Goal: Task Accomplishment & Management: Complete application form

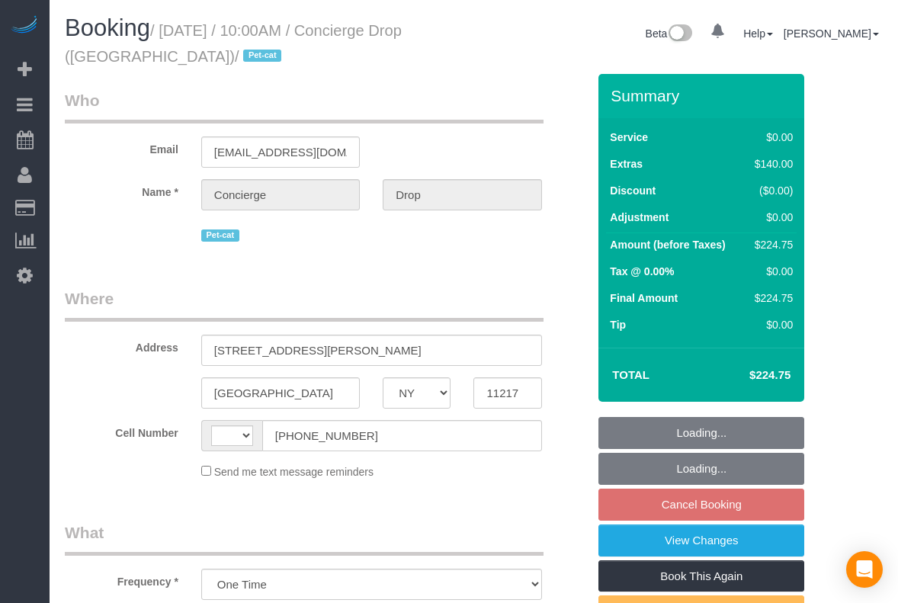
select select "NY"
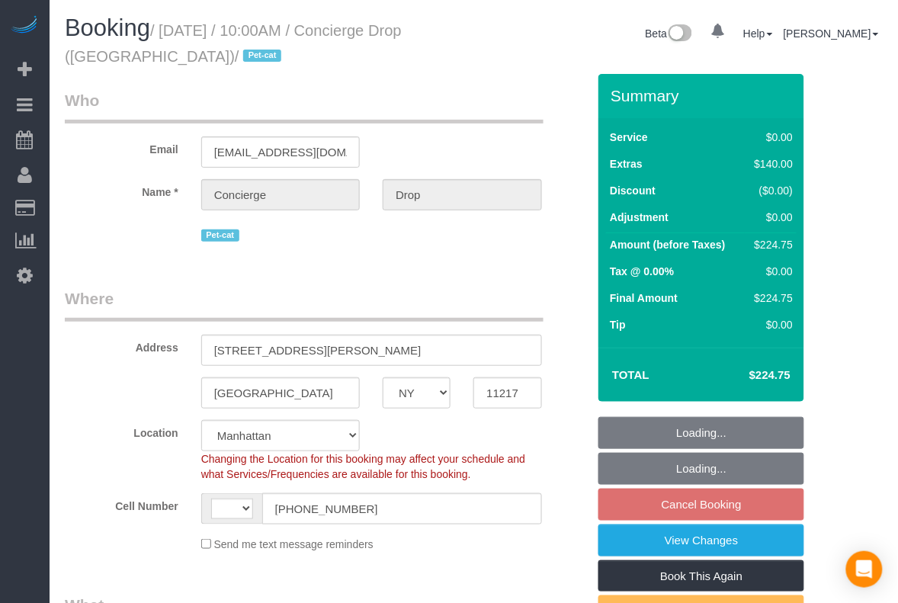
select select "string:[GEOGRAPHIC_DATA]"
select select "string:stripe-pm_1RaQn24VGloSiKo7zeOF73Wj"
select select "spot2"
select select "number:89"
select select "number:90"
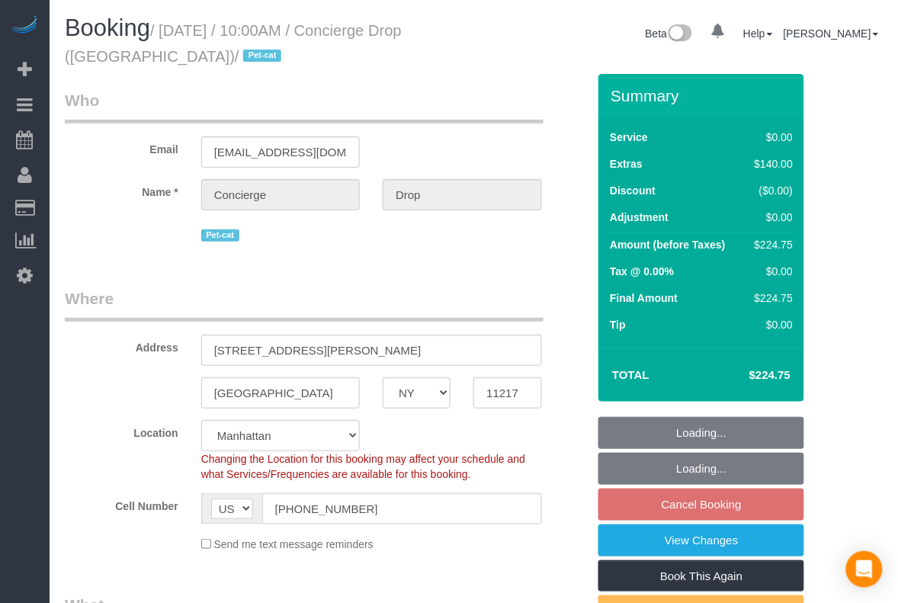
select select "number:15"
select select "number:5"
select select "object:1484"
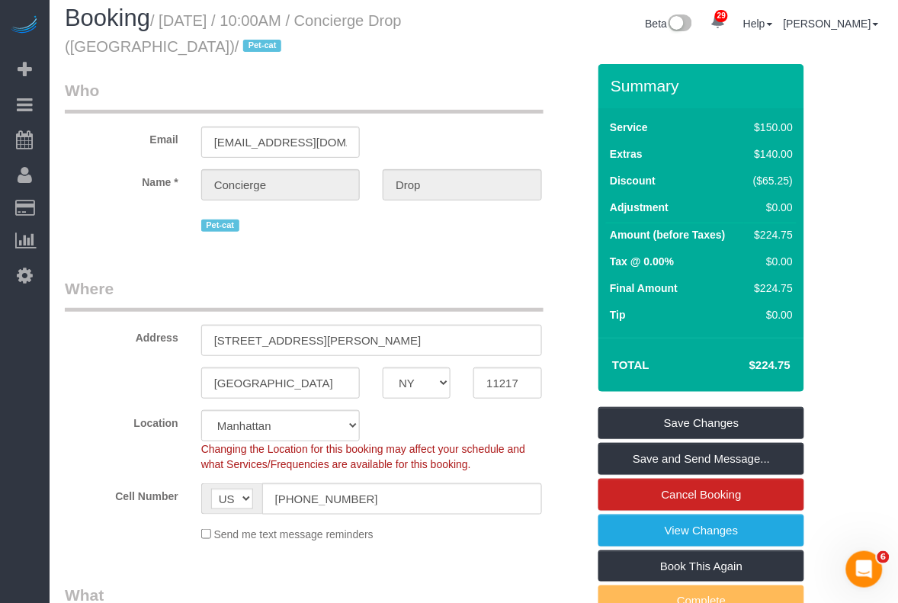
scroll to position [2, 0]
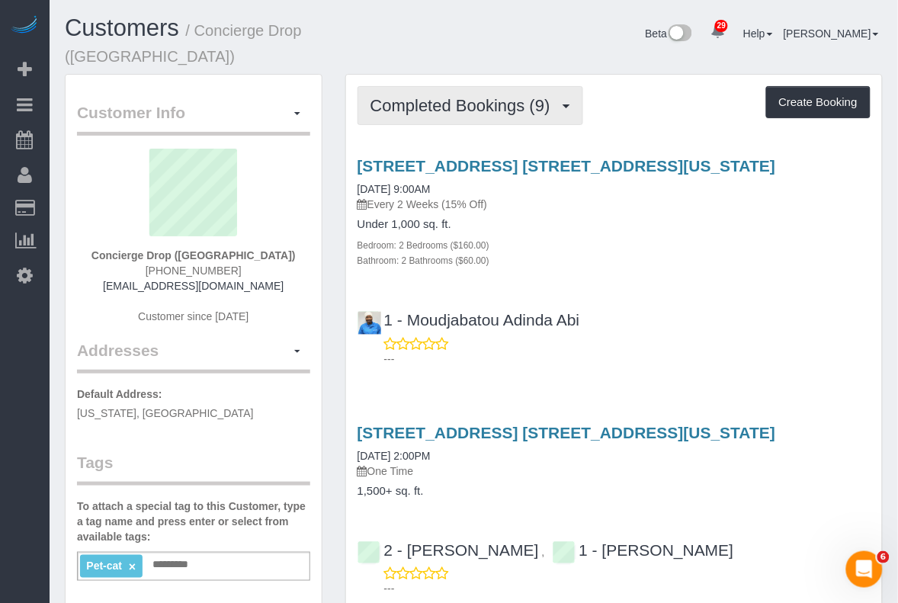
click at [545, 96] on span "Completed Bookings (9)" at bounding box center [465, 105] width 188 height 19
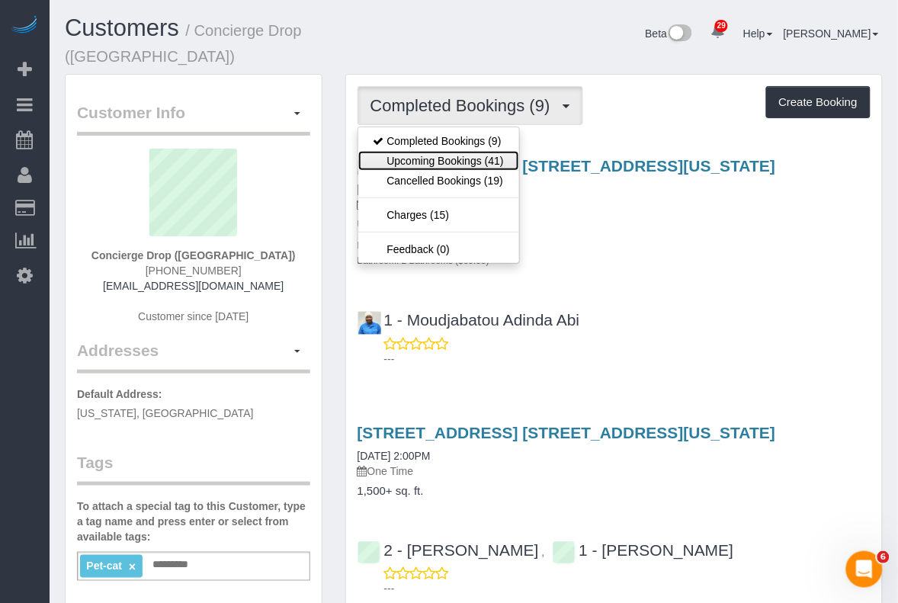
click at [490, 151] on link "Upcoming Bookings (41)" at bounding box center [438, 161] width 161 height 20
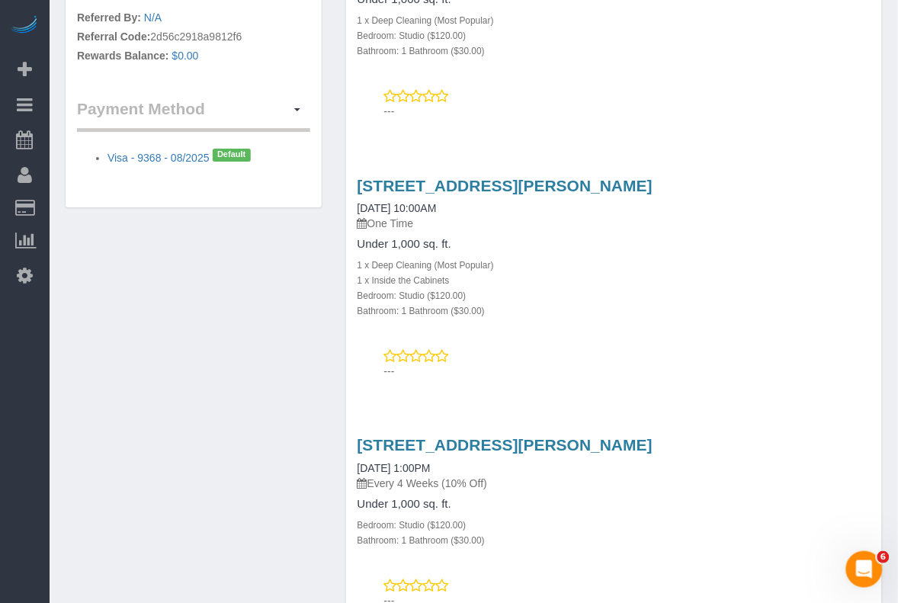
scroll to position [953, 0]
click at [719, 544] on div "[STREET_ADDRESS][PERSON_NAME] [DATE] 1:00PM Every 4 Weeks (10% Off) Under 1,000…" at bounding box center [614, 517] width 536 height 191
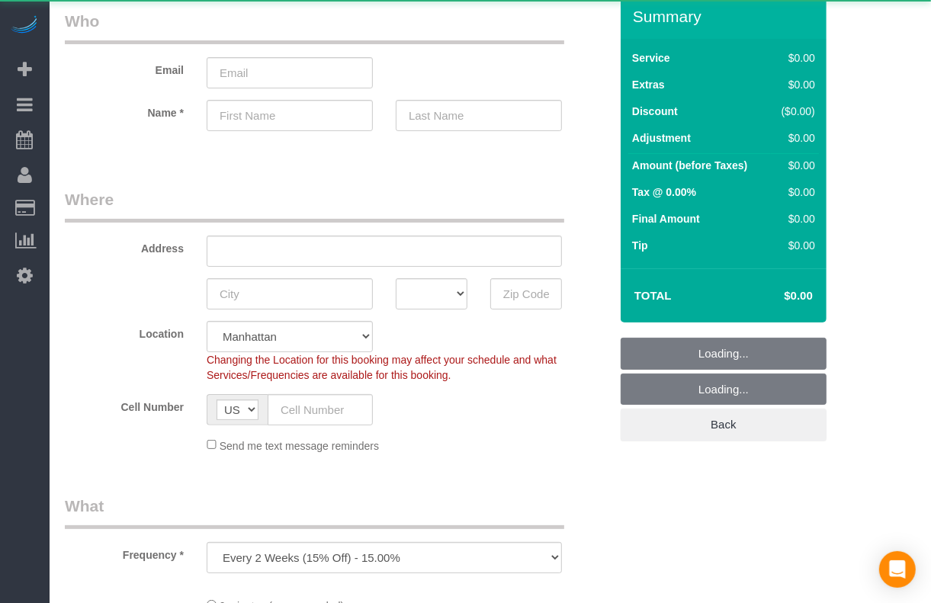
select select "object:808"
select select "number:89"
select select "number:90"
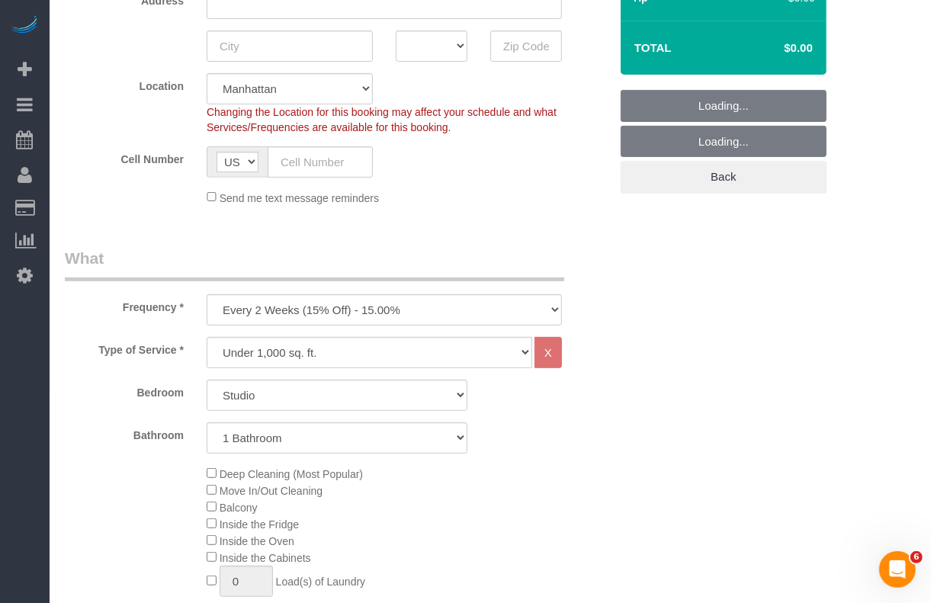
scroll to position [381, 0]
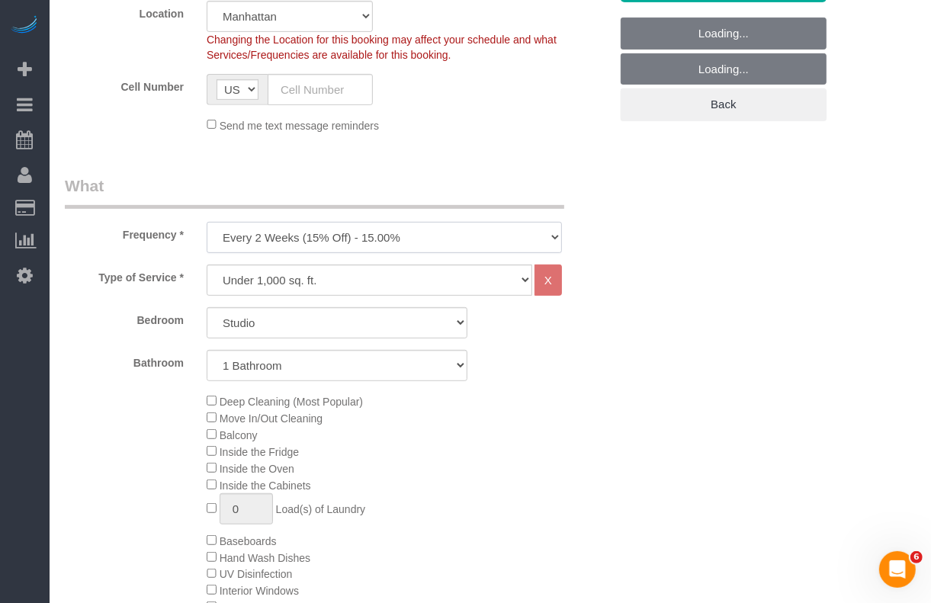
click at [416, 242] on select "One Time Weekly (20% Off) - 20.00% Every 2 Weeks (15% Off) - 15.00% Every 4 Wee…" at bounding box center [384, 237] width 355 height 31
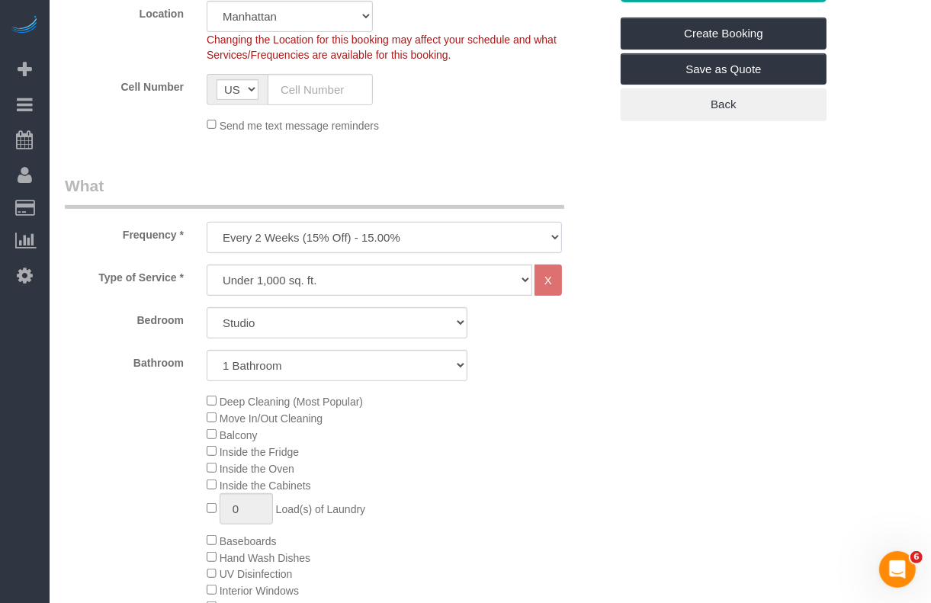
select select "object:811"
click at [207, 222] on select "One Time Weekly (20% Off) - 20.00% Every 2 Weeks (15% Off) - 15.00% Every 4 Wee…" at bounding box center [384, 237] width 355 height 31
click at [487, 282] on select "Under 1,000 sq. ft. 1,001 - 1,500 sq. ft. 1,500+ sq. ft. Custom Cleaning Office…" at bounding box center [370, 280] width 326 height 31
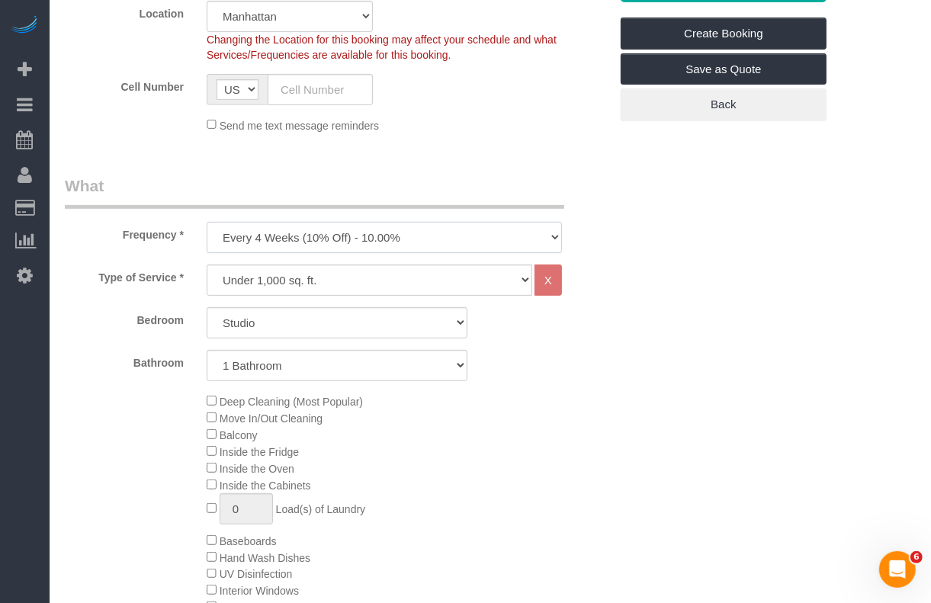
click at [451, 234] on select "One Time Weekly (20% Off) - 20.00% Every 2 Weeks (15% Off) - 15.00% Every 4 Wee…" at bounding box center [384, 237] width 355 height 31
click at [593, 297] on div "Type of Service * Under 1,000 sq. ft. 1,001 - 1,500 sq. ft. 1,500+ sq. ft. Cust…" at bounding box center [337, 492] width 544 height 454
click at [409, 284] on select "Under 1,000 sq. ft. 1,001 - 1,500 sq. ft. 1,500+ sq. ft. Custom Cleaning Office…" at bounding box center [370, 280] width 326 height 31
select select "212"
click at [207, 265] on select "Under 1,000 sq. ft. 1,001 - 1,500 sq. ft. 1,500+ sq. ft. Custom Cleaning Office…" at bounding box center [370, 280] width 326 height 31
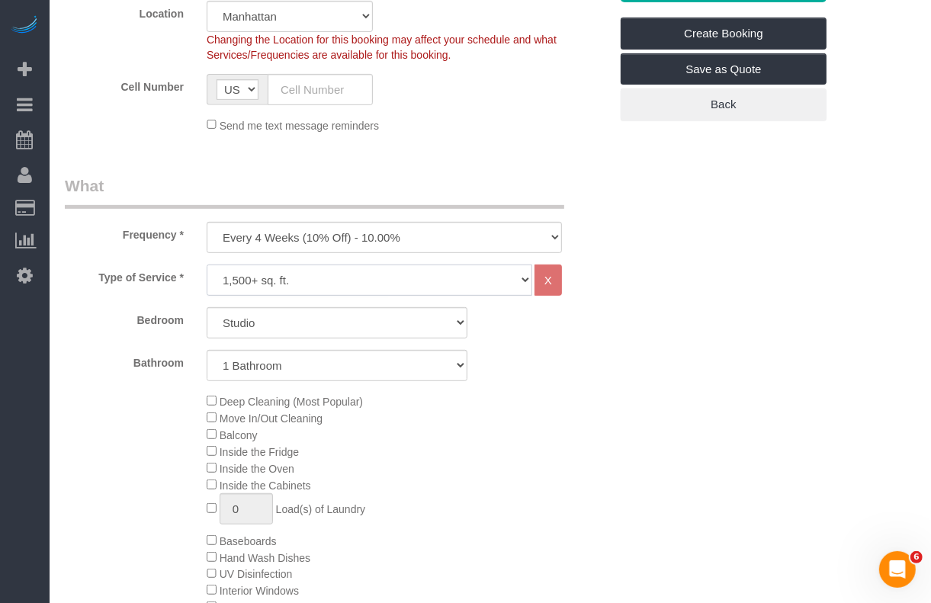
select select "2"
select select "120"
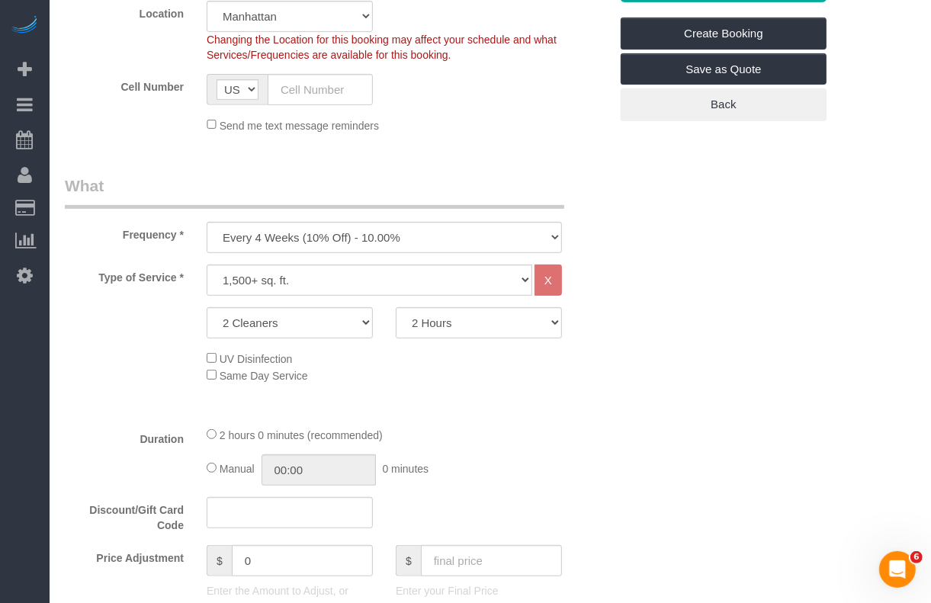
click at [421, 242] on select "One Time Weekly (20% Off) - 20.00% Every 2 Weeks (15% Off) - 15.00% Every 4 Wee…" at bounding box center [384, 237] width 355 height 31
select select "object:809"
click at [207, 222] on select "One Time Weekly (20% Off) - 20.00% Every 2 Weeks (15% Off) - 15.00% Every 4 Wee…" at bounding box center [384, 237] width 355 height 31
click at [375, 291] on select "Under 1,000 sq. ft. 1,001 - 1,500 sq. ft. 1,500+ sq. ft. Custom Cleaning Office…" at bounding box center [370, 280] width 326 height 31
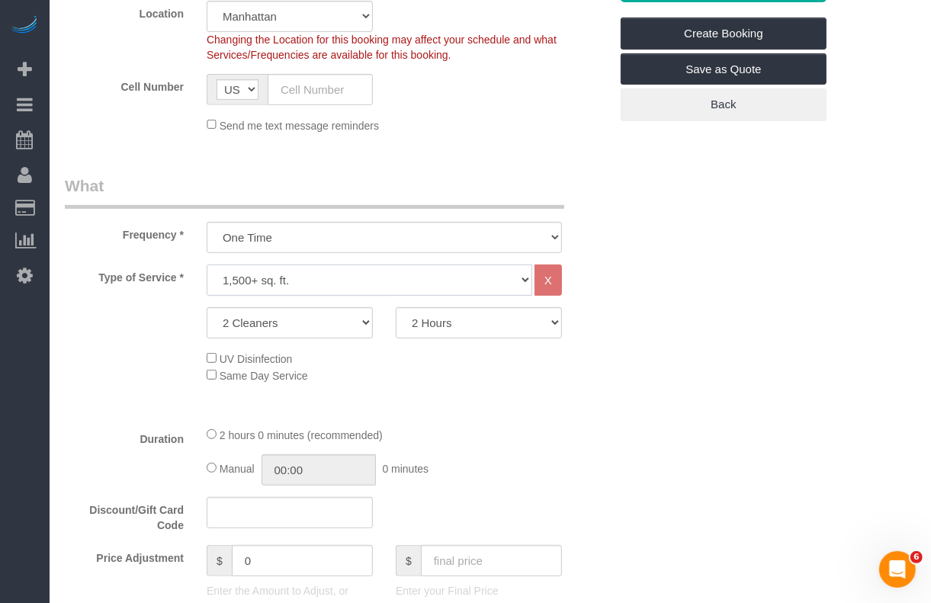
click at [375, 288] on select "Under 1,000 sq. ft. 1,001 - 1,500 sq. ft. 1,500+ sq. ft. Custom Cleaning Office…" at bounding box center [370, 280] width 326 height 31
click at [320, 326] on select "2 Cleaners 3 Cleaners 4 Cleaners 5 Cleaners" at bounding box center [290, 322] width 166 height 31
click at [444, 322] on select "2 Hours 2.5 Hours 3 Hours 3.5 Hours 4 Hours 4.5 Hours 5 Hours 5.5 Hours 6 Hours…" at bounding box center [479, 322] width 166 height 31
select select "150"
click at [396, 307] on select "2 Hours 2.5 Hours 3 Hours 3.5 Hours 4 Hours 4.5 Hours 5 Hours 5.5 Hours 6 Hours…" at bounding box center [479, 322] width 166 height 31
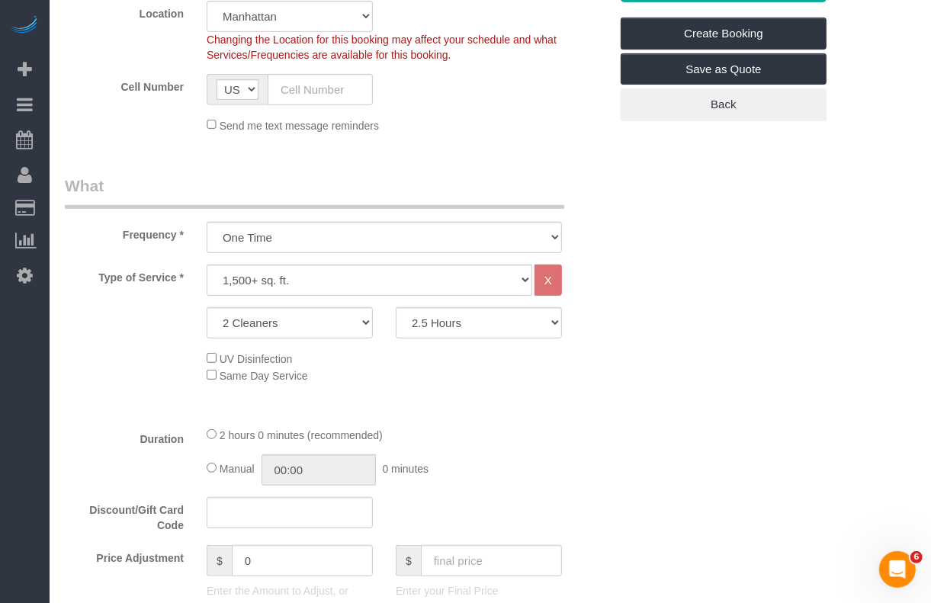
click at [595, 345] on div "Type of Service * Under 1,000 sq. ft. 1,001 - 1,500 sq. ft. 1,500+ sq. ft. Cust…" at bounding box center [337, 339] width 544 height 149
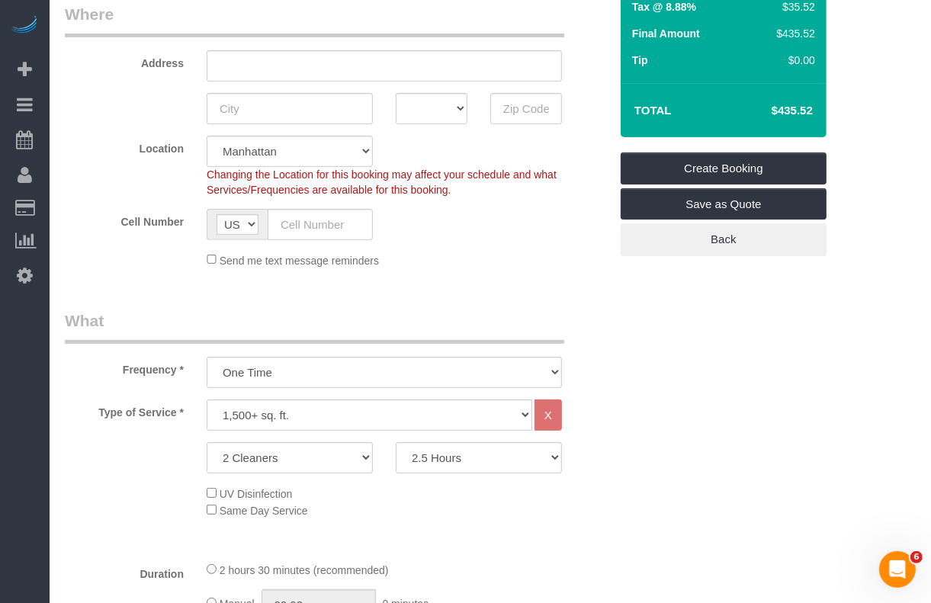
scroll to position [191, 0]
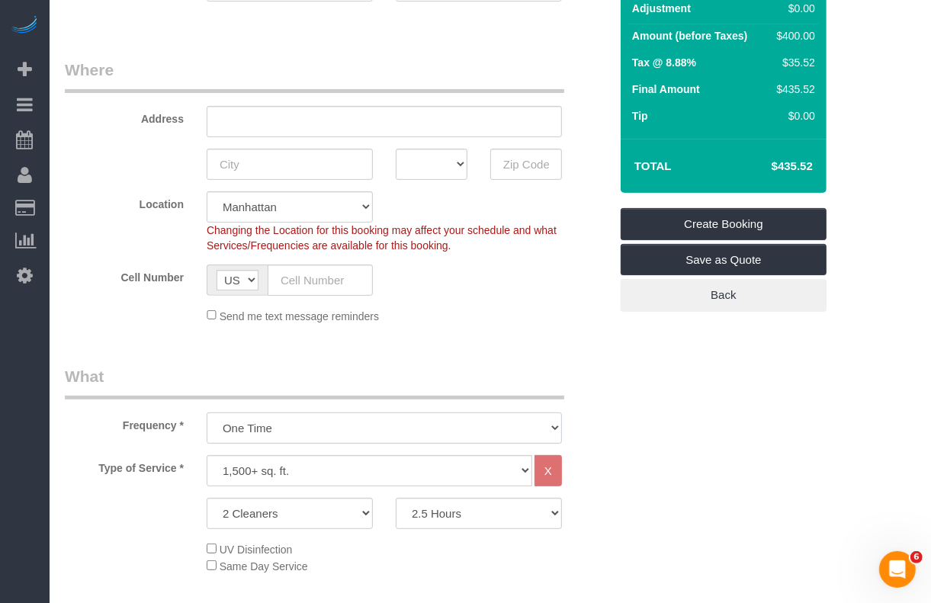
click at [554, 426] on select "One Time Weekly (20% Off) - 20.00% Every 2 Weeks (15% Off) - 15.00% Every 4 Wee…" at bounding box center [384, 428] width 355 height 31
click at [207, 413] on select "One Time Weekly (20% Off) - 20.00% Every 2 Weeks (15% Off) - 15.00% Every 4 Wee…" at bounding box center [384, 428] width 355 height 31
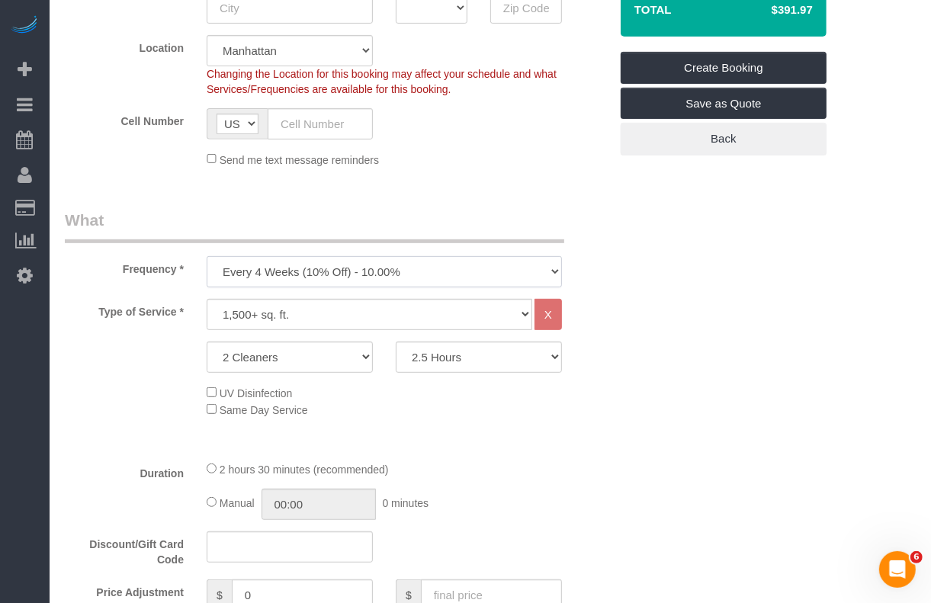
scroll to position [381, 0]
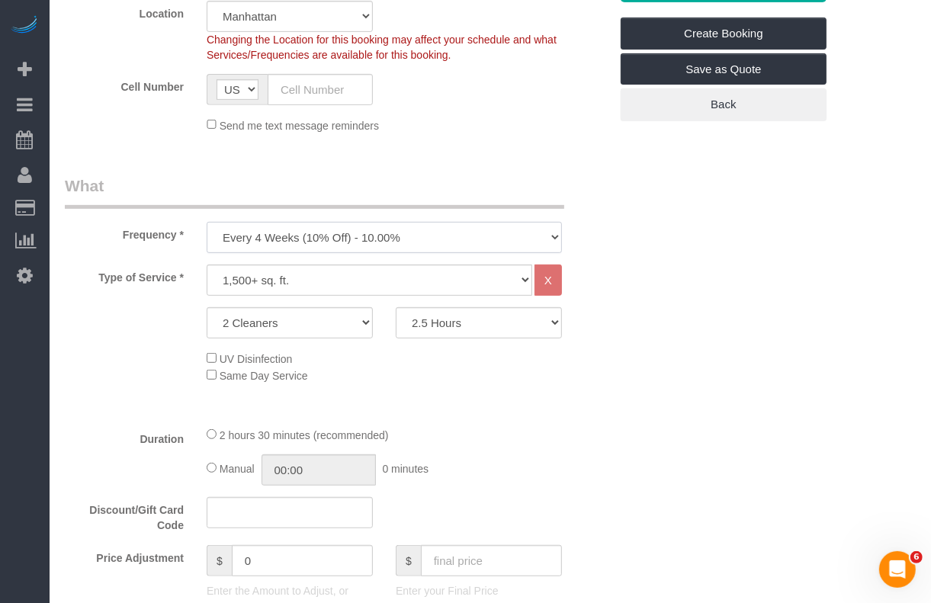
click at [543, 230] on select "One Time Weekly (20% Off) - 20.00% Every 2 Weeks (15% Off) - 15.00% Every 4 Wee…" at bounding box center [384, 237] width 355 height 31
select select "object:809"
click at [207, 222] on select "One Time Weekly (20% Off) - 20.00% Every 2 Weeks (15% Off) - 15.00% Every 4 Wee…" at bounding box center [384, 237] width 355 height 31
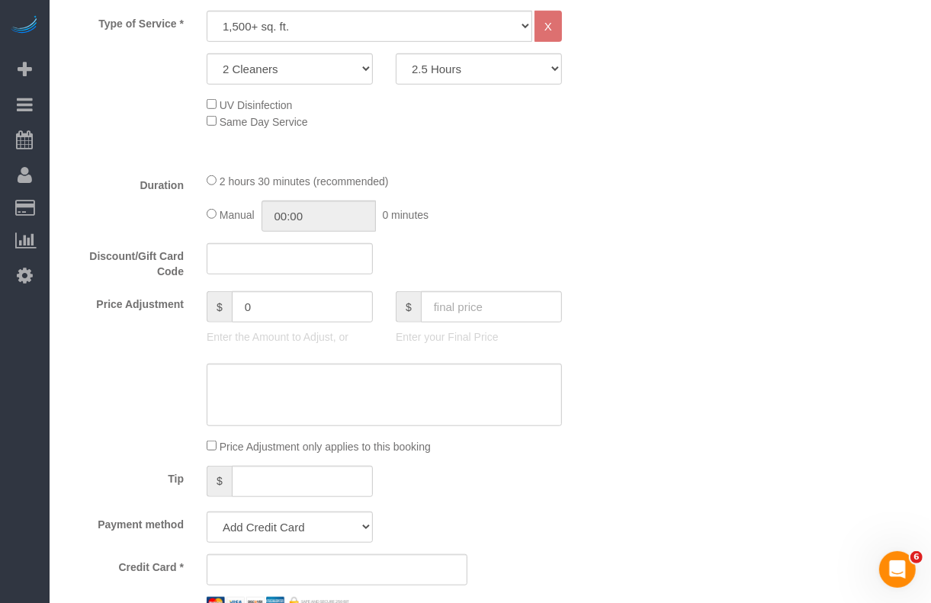
scroll to position [667, 0]
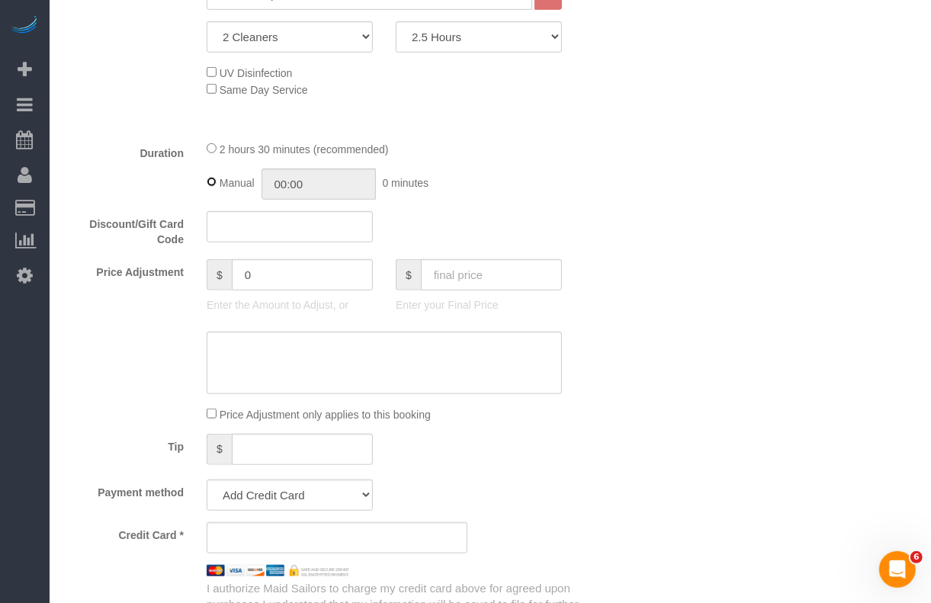
type input "02:30"
click at [582, 214] on div "Discount/Gift Card Code" at bounding box center [336, 229] width 567 height 37
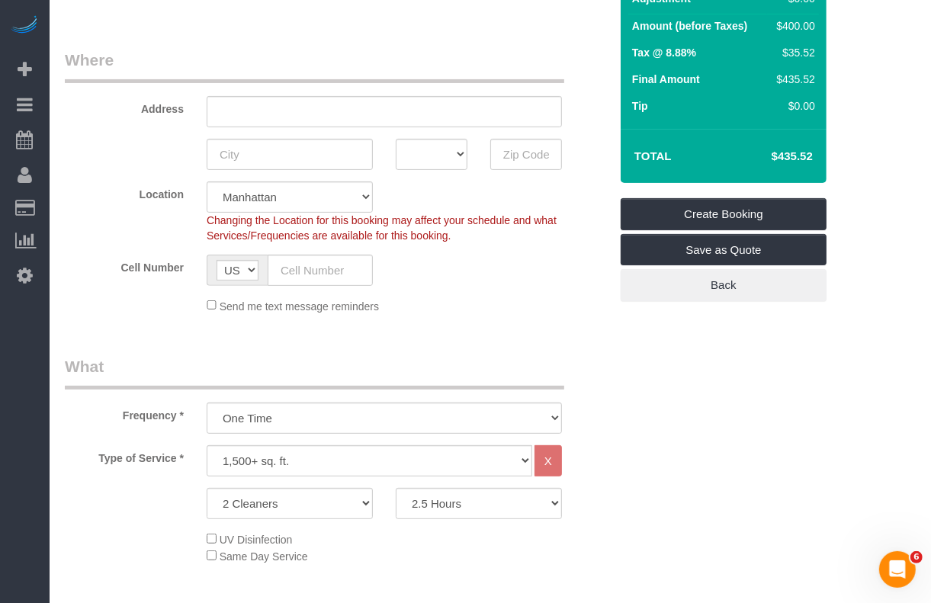
scroll to position [191, 0]
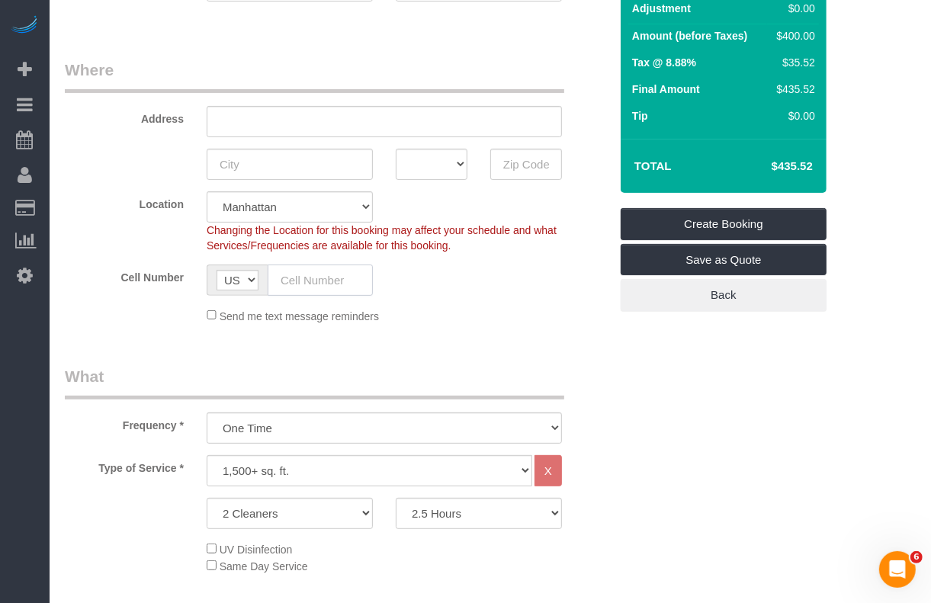
click at [316, 287] on input "text" at bounding box center [320, 280] width 105 height 31
paste input "1 (917) 902-3243"
type input "1 (917) 902-3243"
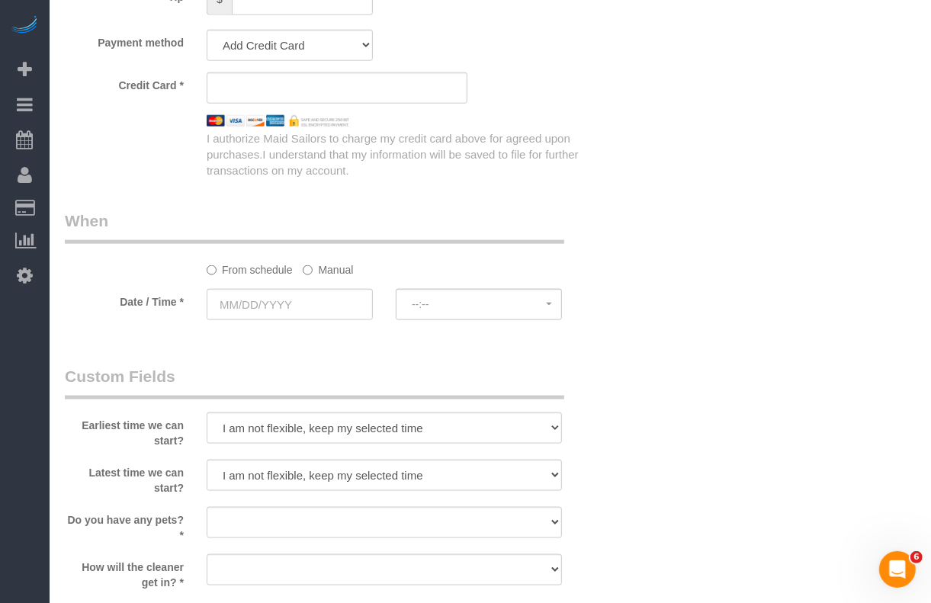
scroll to position [1144, 0]
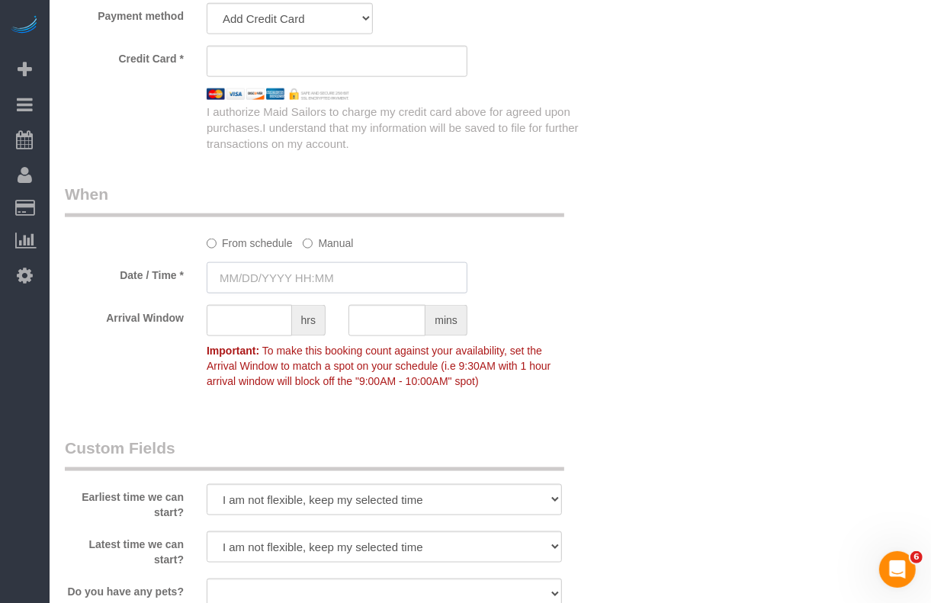
click at [302, 284] on input "text" at bounding box center [337, 277] width 261 height 31
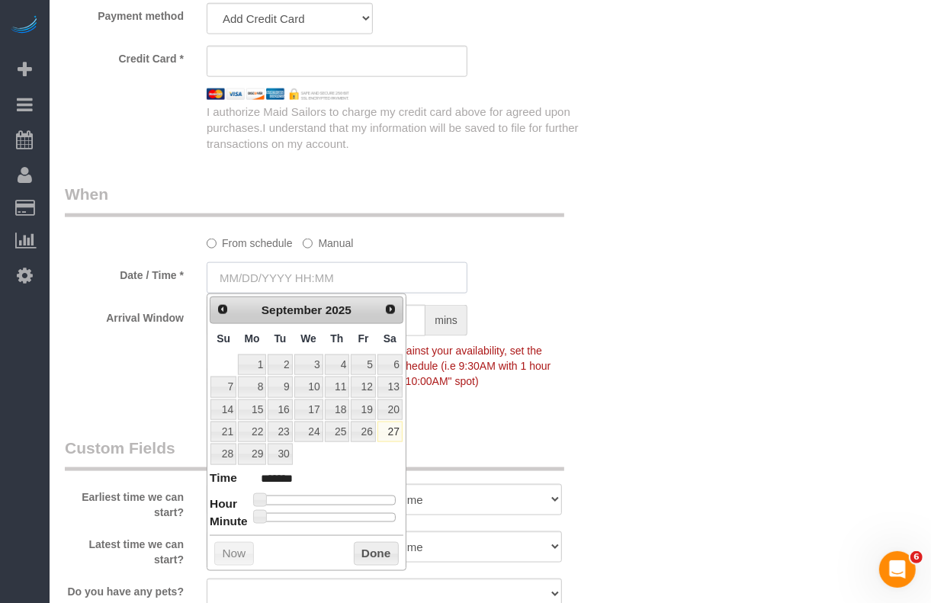
type input "09/27/2025 8:00AM"
click at [755, 156] on div "Who Email Name * Where Address AK AL AR AZ CA CO CT DC DE FL GA HI IA ID IL IN …" at bounding box center [490, 64] width 851 height 2304
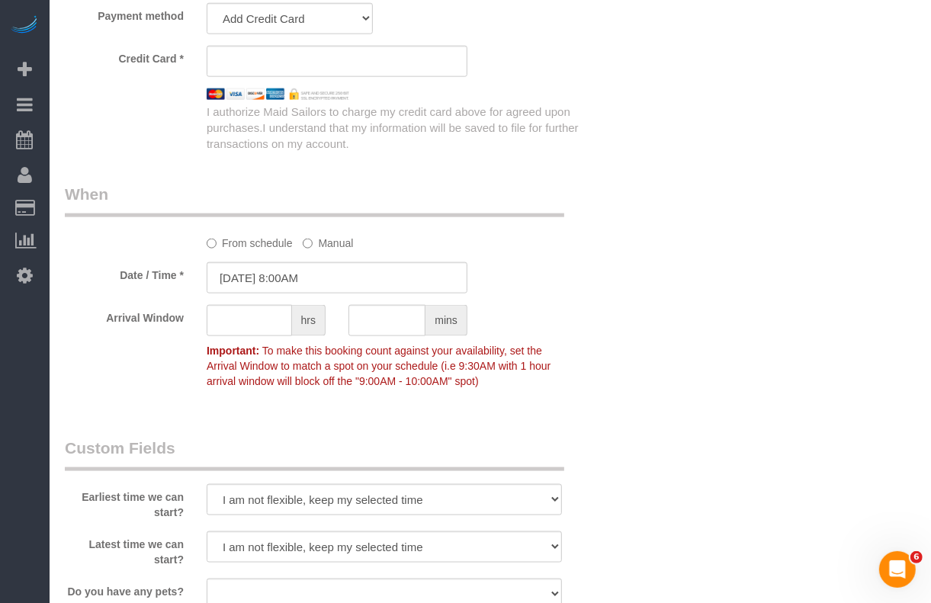
click at [683, 509] on div "Who Email Name * Where Address AK AL AR AZ CA CO CT DC DE FL GA HI IA ID IL IN …" at bounding box center [490, 64] width 851 height 2304
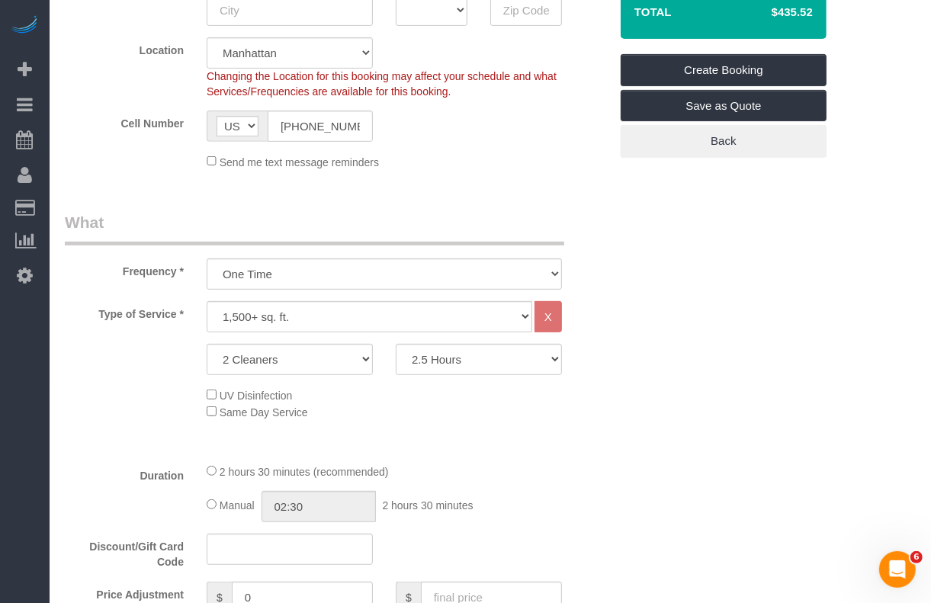
scroll to position [381, 0]
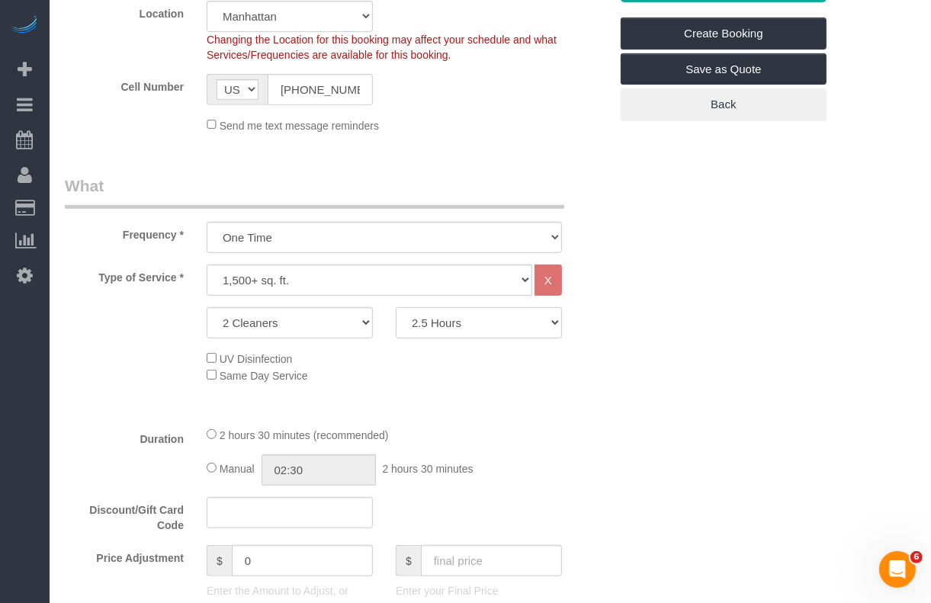
click at [477, 328] on select "2 Hours 2.5 Hours 3 Hours 3.5 Hours 4 Hours 4.5 Hours 5 Hours 5.5 Hours 6 Hours…" at bounding box center [479, 322] width 166 height 31
select select "120"
click at [396, 307] on select "2 Hours 2.5 Hours 3 Hours 3.5 Hours 4 Hours 4.5 Hours 5 Hours 5.5 Hours 6 Hours…" at bounding box center [479, 322] width 166 height 31
click at [425, 381] on div "UV Disinfection Same Day Service" at bounding box center [408, 367] width 426 height 34
type input "02:00"
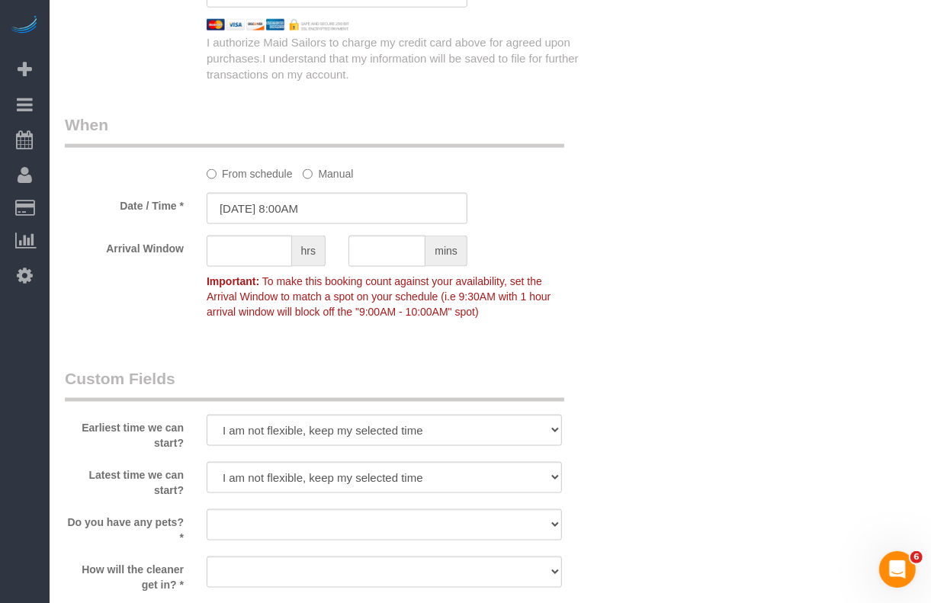
scroll to position [1239, 0]
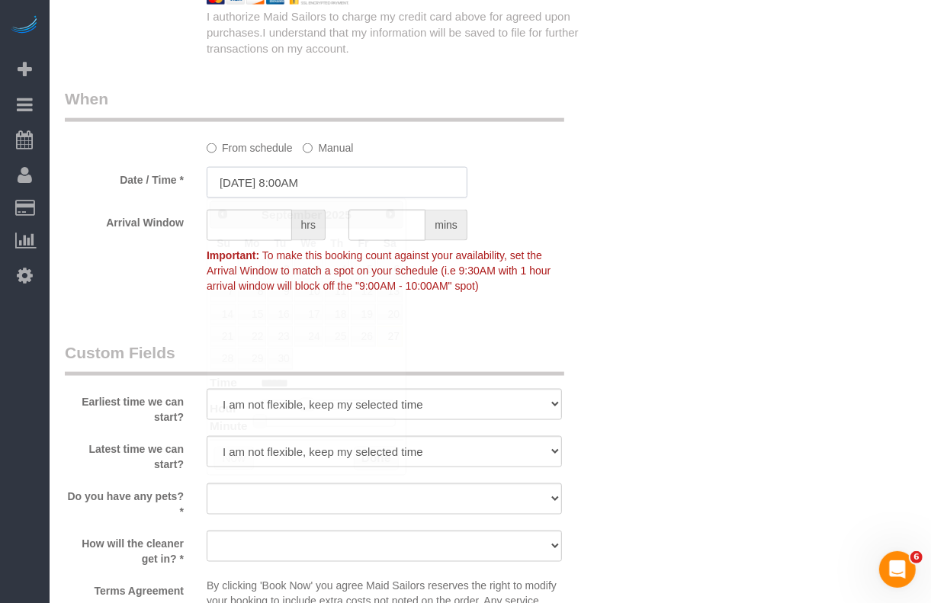
click at [294, 185] on input "09/27/2025 8:00AM" at bounding box center [337, 182] width 261 height 31
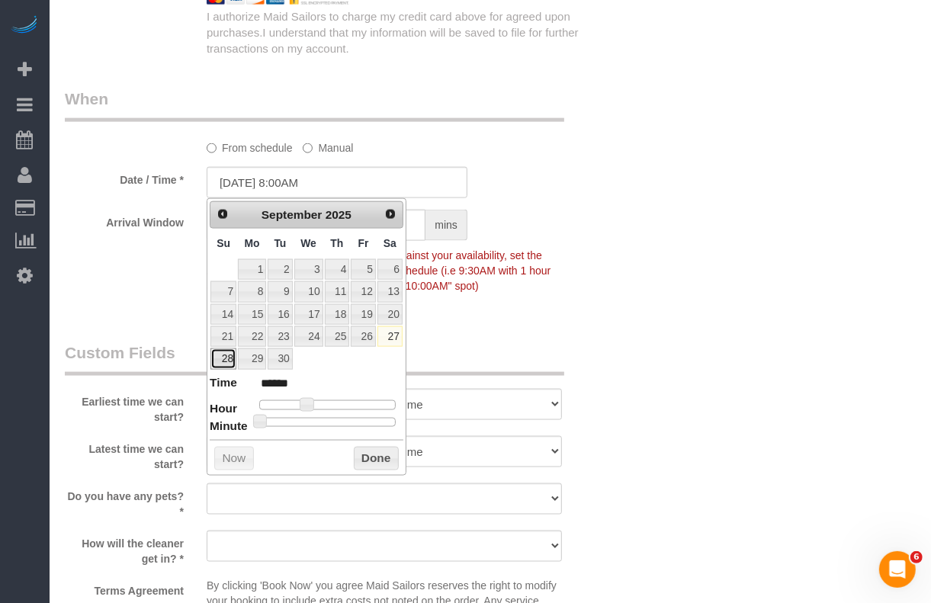
click at [226, 364] on link "28" at bounding box center [223, 358] width 26 height 21
type input "09/28/2025 8:00AM"
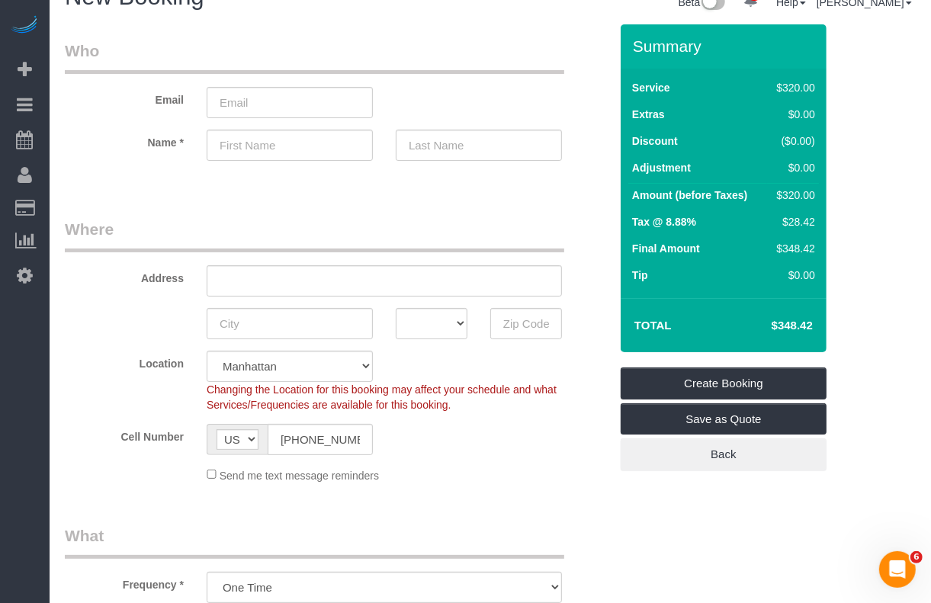
scroll to position [0, 0]
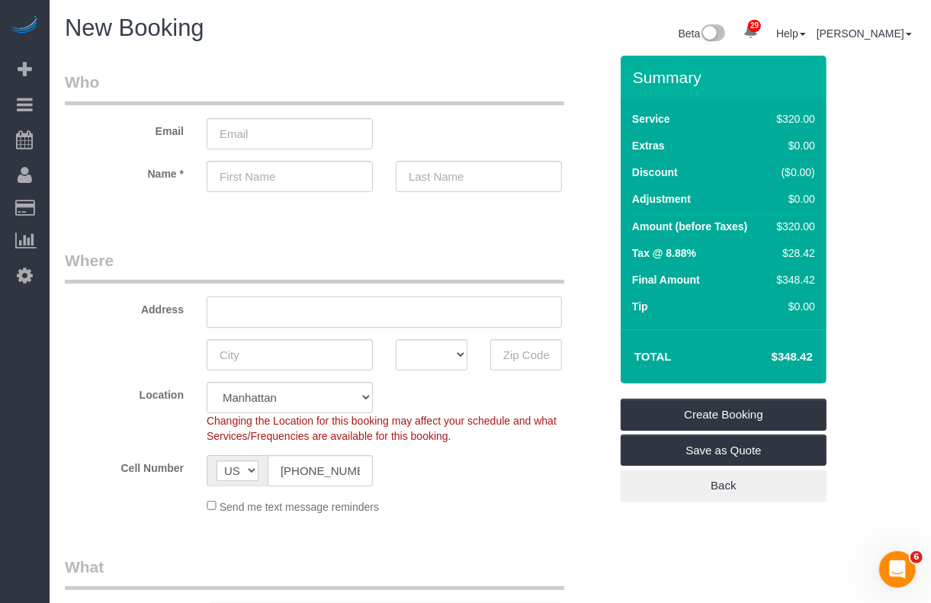
click at [278, 315] on input "text" at bounding box center [384, 312] width 355 height 31
paste input "110 Warren Street Apt 104"
type input "110 Warren Street Apt 104"
click at [528, 361] on input "text" at bounding box center [526, 354] width 72 height 31
type input "11201"
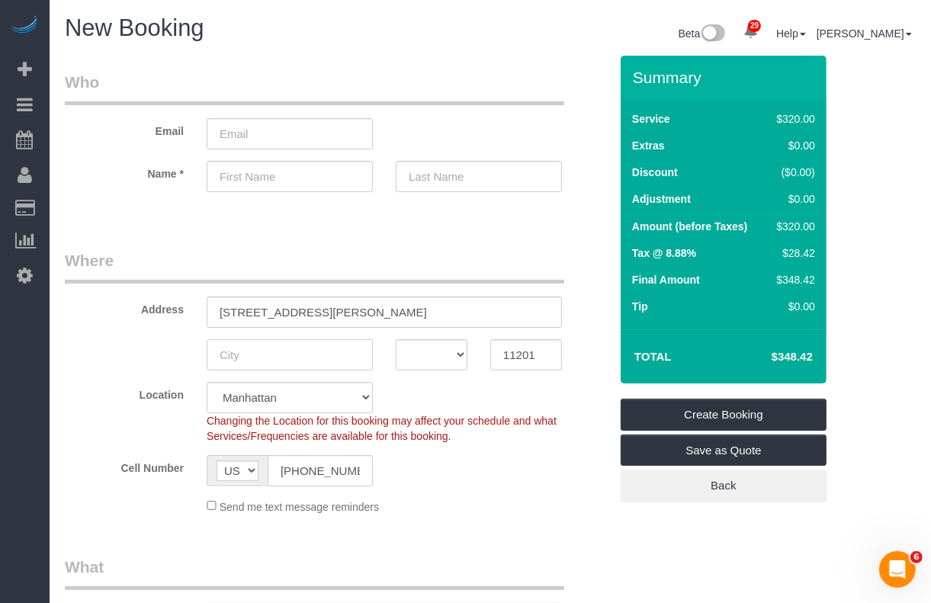
click at [336, 359] on input "text" at bounding box center [290, 354] width 166 height 31
type input "Brookl"
select select "6"
type input "Brooklyn"
select select "object:2411"
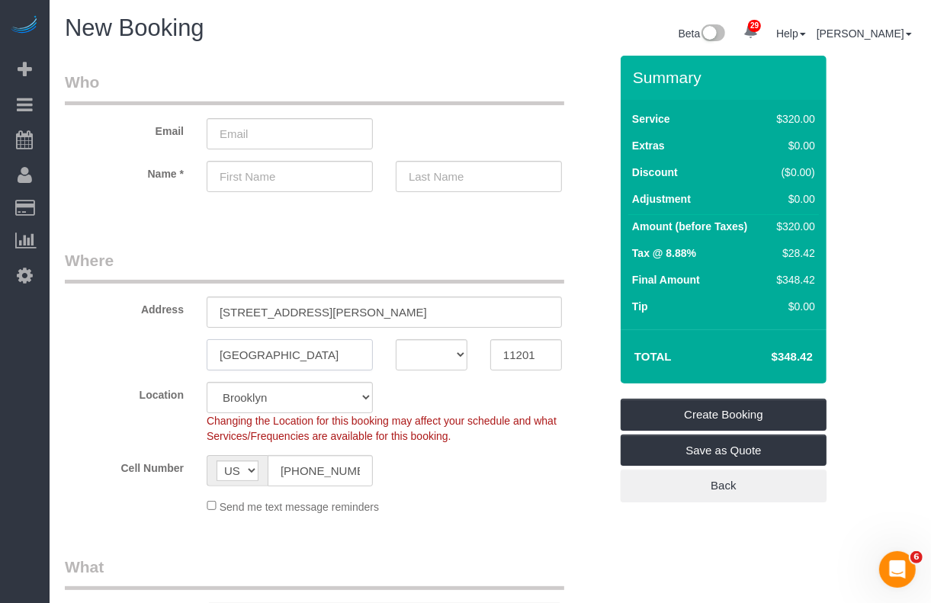
type input "Brooklyn"
click at [454, 352] on select "AK AL AR AZ CA CO CT DC DE FL GA HI IA ID IL IN KS KY LA MA MD ME MI MN MO MS M…" at bounding box center [432, 354] width 72 height 31
select select "NY"
click at [427, 355] on select "AK AL AR AZ CA CO CT DC DE FL GA HI IA ID IL IN KS KY LA MA MD ME MI MN MO MS M…" at bounding box center [432, 354] width 72 height 31
click at [296, 181] on input "text" at bounding box center [290, 176] width 166 height 31
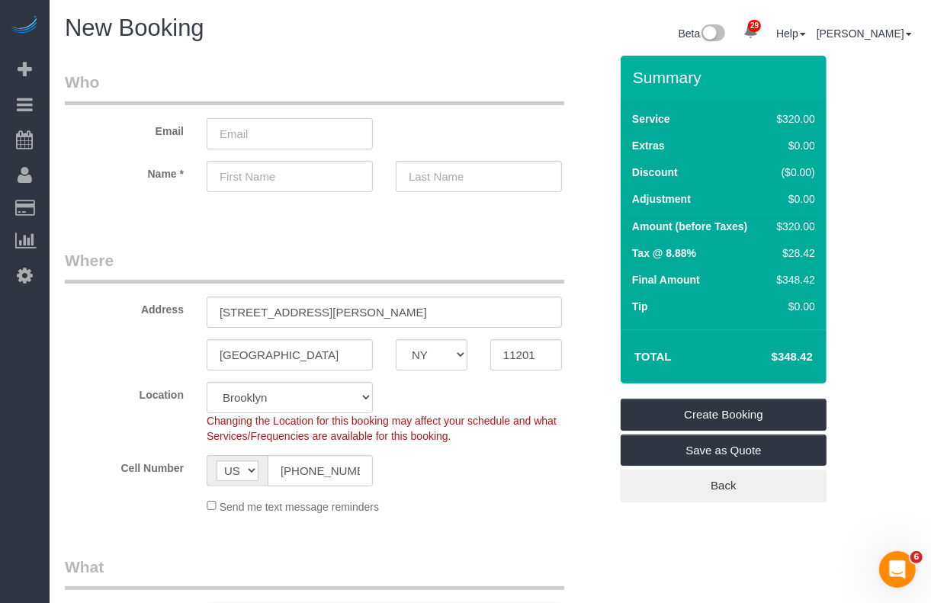
click at [299, 138] on input "email" at bounding box center [290, 133] width 166 height 31
type input "waismano2@gmail.com"
click at [268, 173] on input "text" at bounding box center [290, 176] width 166 height 31
click at [272, 169] on input "text" at bounding box center [290, 176] width 166 height 31
type input "Wais"
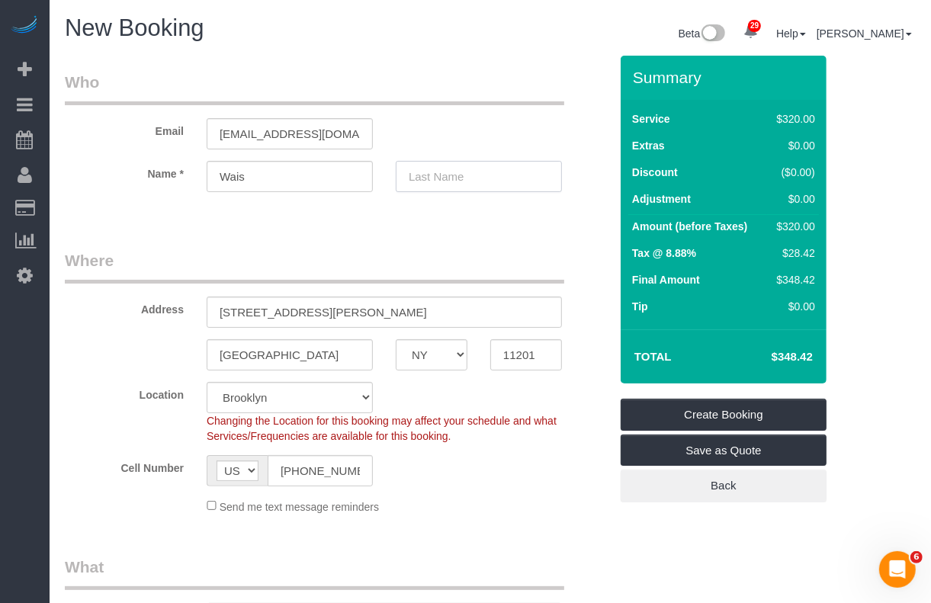
click at [452, 183] on input "text" at bounding box center [479, 176] width 166 height 31
click at [458, 170] on input "text" at bounding box center [479, 176] width 166 height 31
paste input "Achikzad"
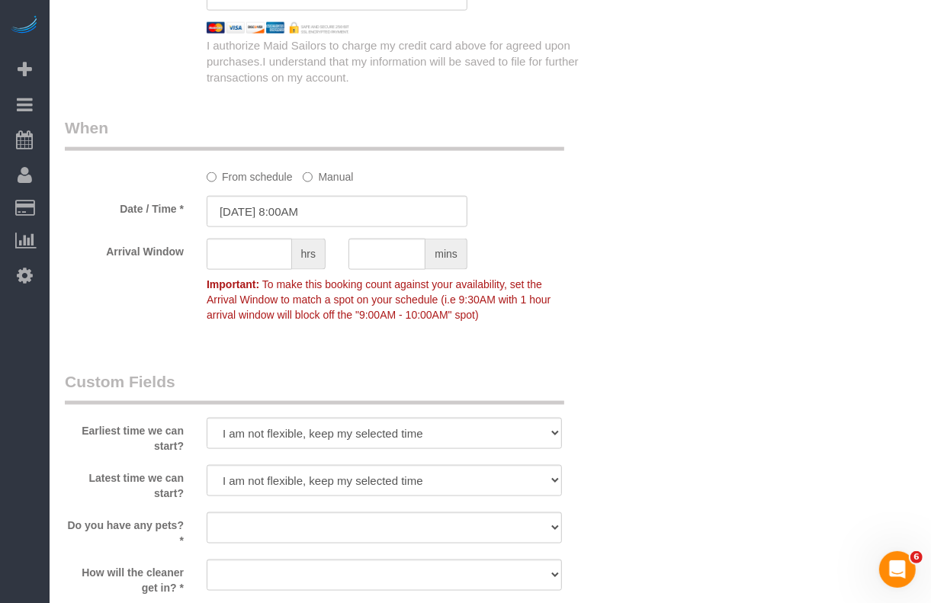
scroll to position [1239, 0]
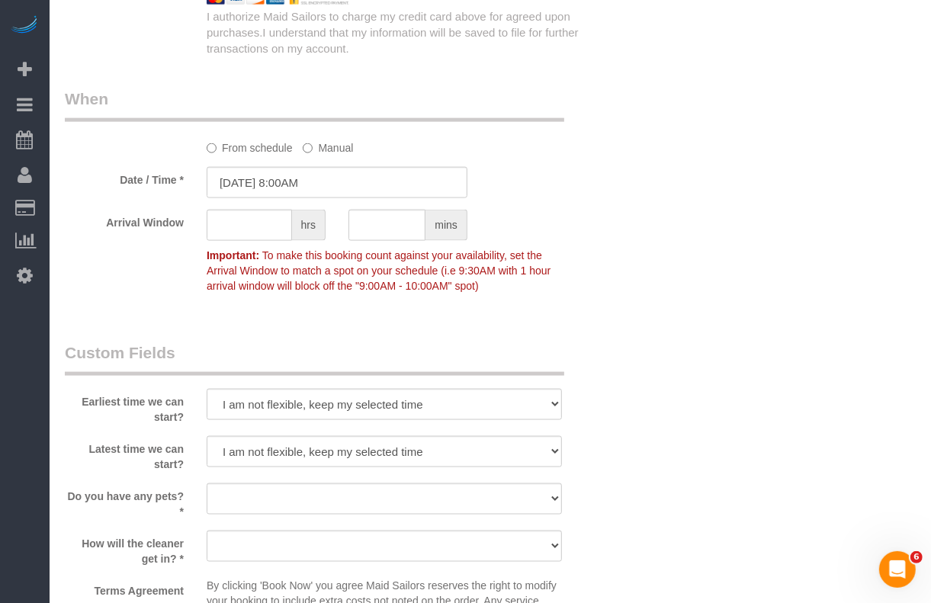
type input "Achikzad"
drag, startPoint x: 278, startPoint y: 181, endPoint x: 287, endPoint y: 195, distance: 16.1
click at [278, 183] on input "09/28/2025 8:00AM" at bounding box center [337, 182] width 261 height 31
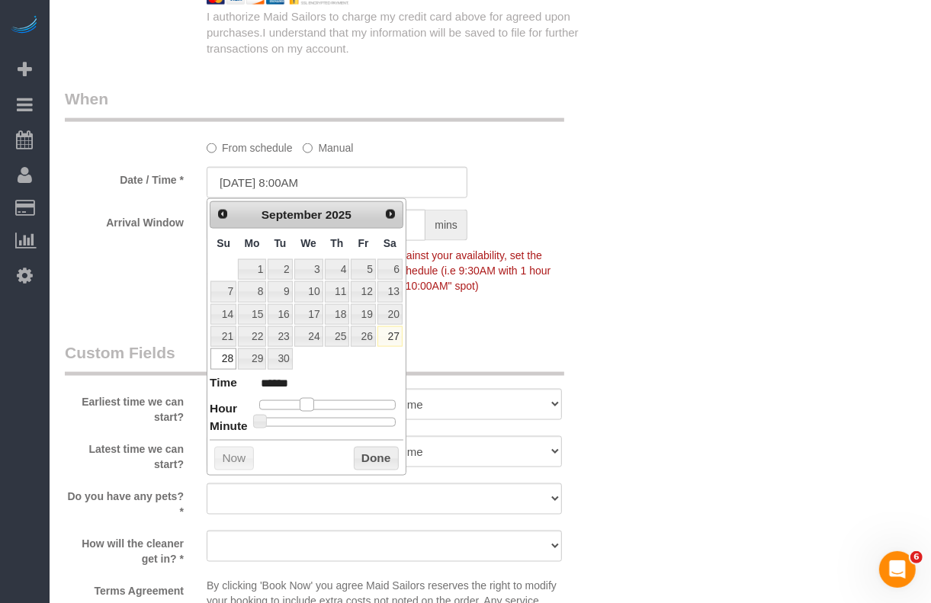
type input "09/28/2025 9:00AM"
type input "******"
type input "09/28/2025 10:00AM"
type input "*******"
type input "[DATE] 11:00AM"
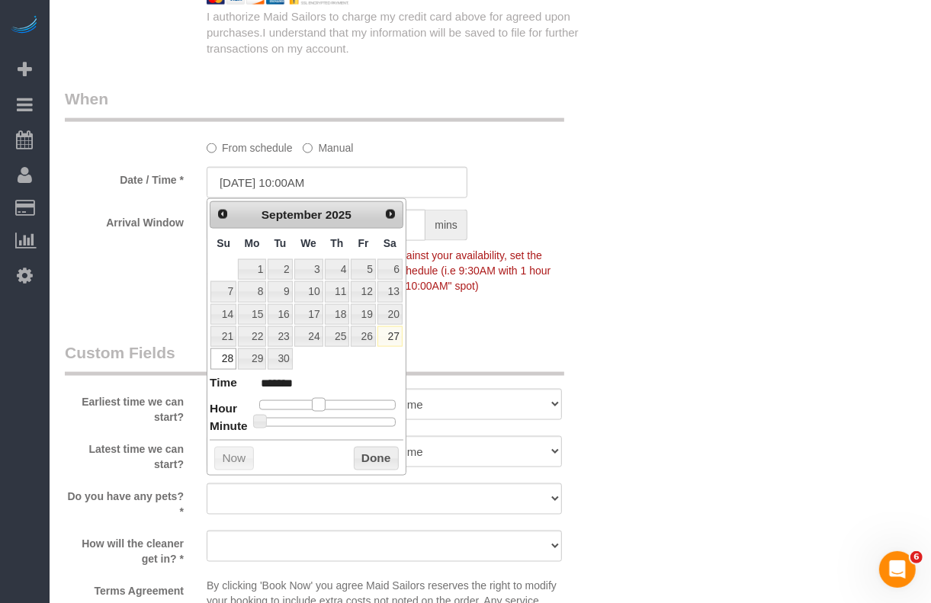
type input "*******"
type input "09/28/2025 12:00PM"
type input "*******"
drag, startPoint x: 306, startPoint y: 404, endPoint x: 332, endPoint y: 406, distance: 26.7
click at [332, 406] on span at bounding box center [330, 405] width 14 height 14
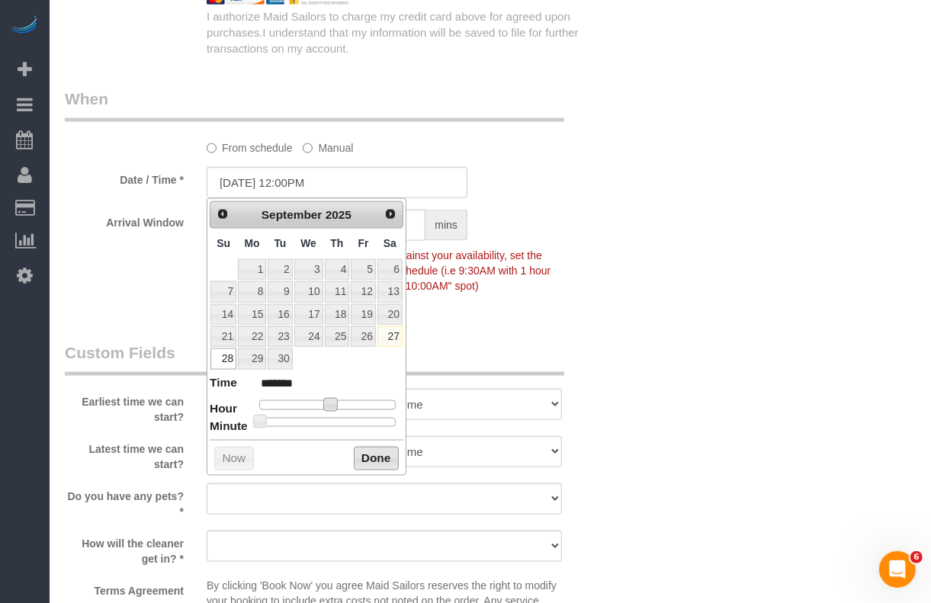
drag, startPoint x: 366, startPoint y: 461, endPoint x: 410, endPoint y: 428, distance: 55.5
click at [371, 455] on button "Done" at bounding box center [376, 459] width 45 height 24
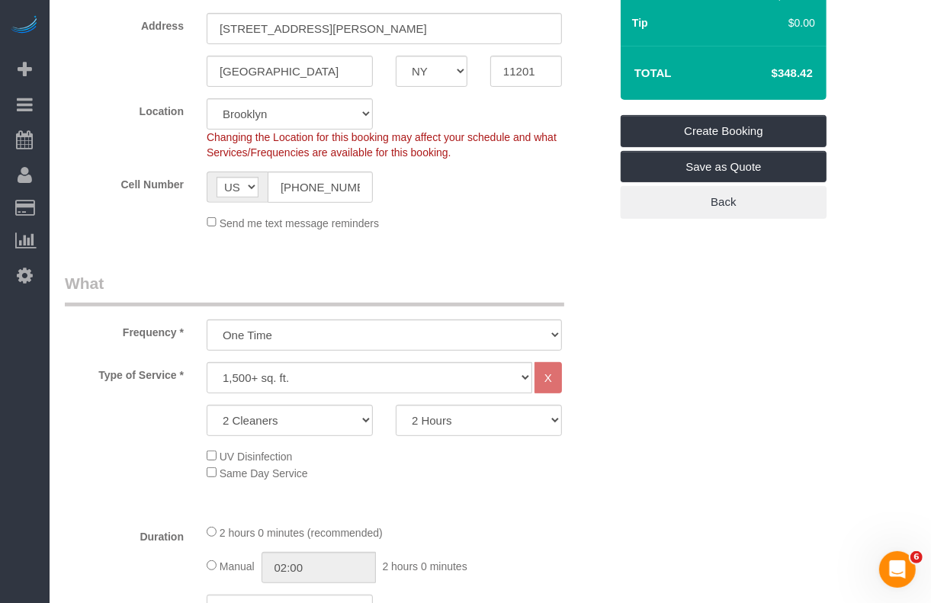
scroll to position [286, 0]
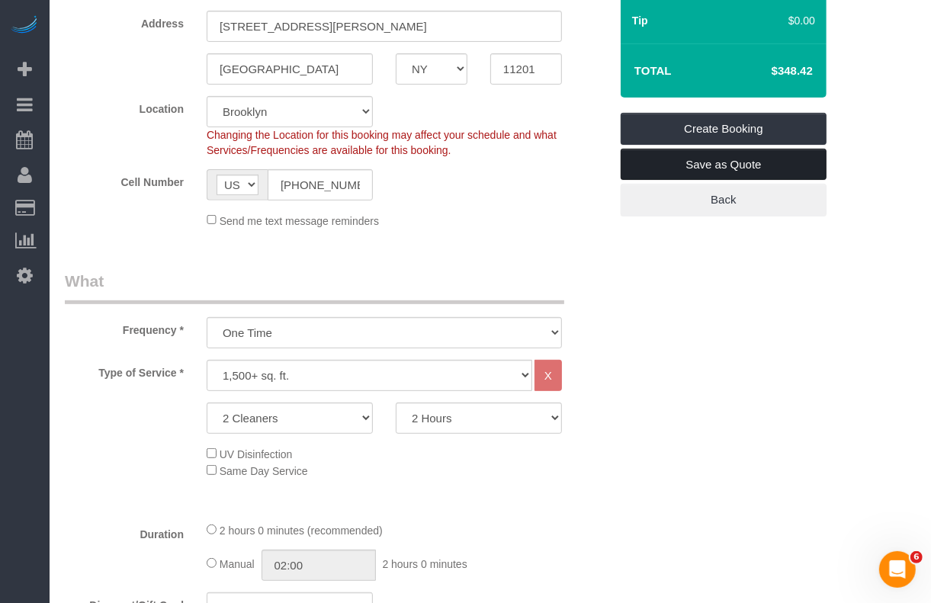
click at [700, 162] on link "Save as Quote" at bounding box center [724, 165] width 206 height 32
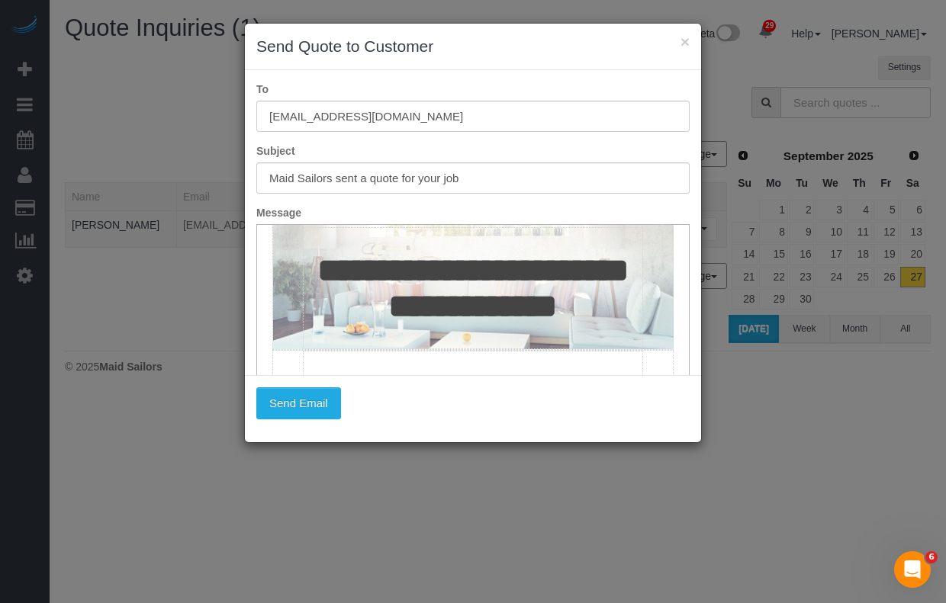
scroll to position [191, 0]
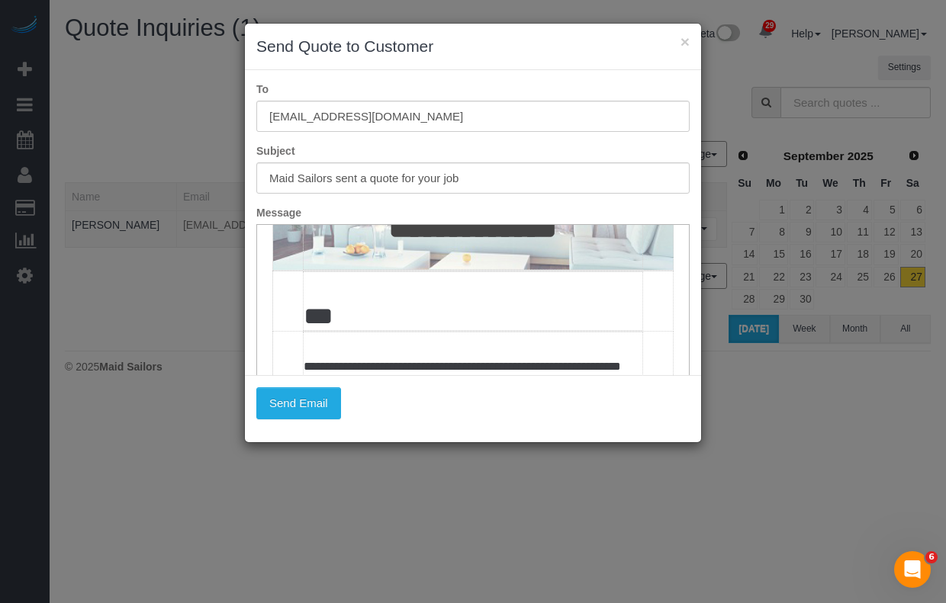
click at [323, 331] on td "***" at bounding box center [472, 301] width 339 height 59
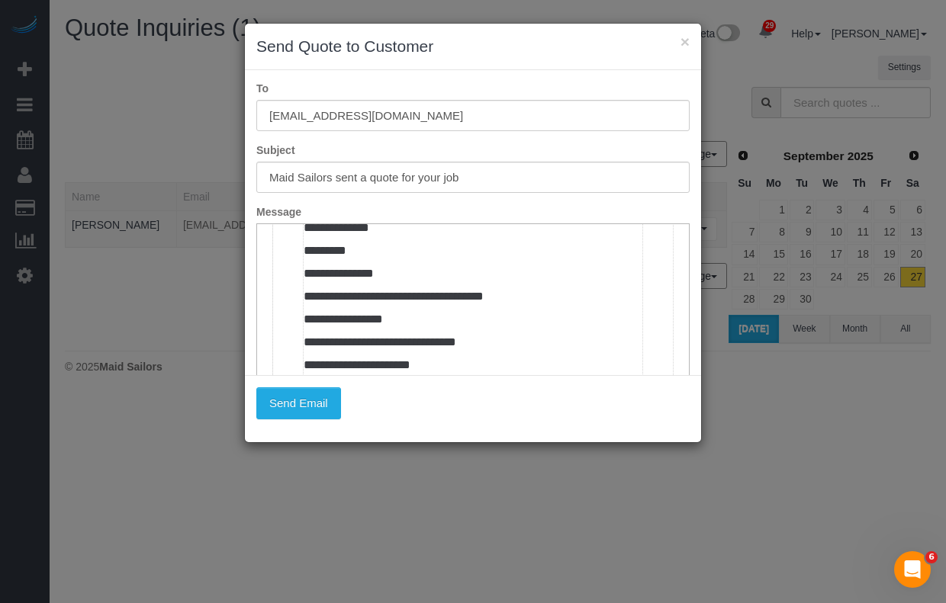
scroll to position [667, 0]
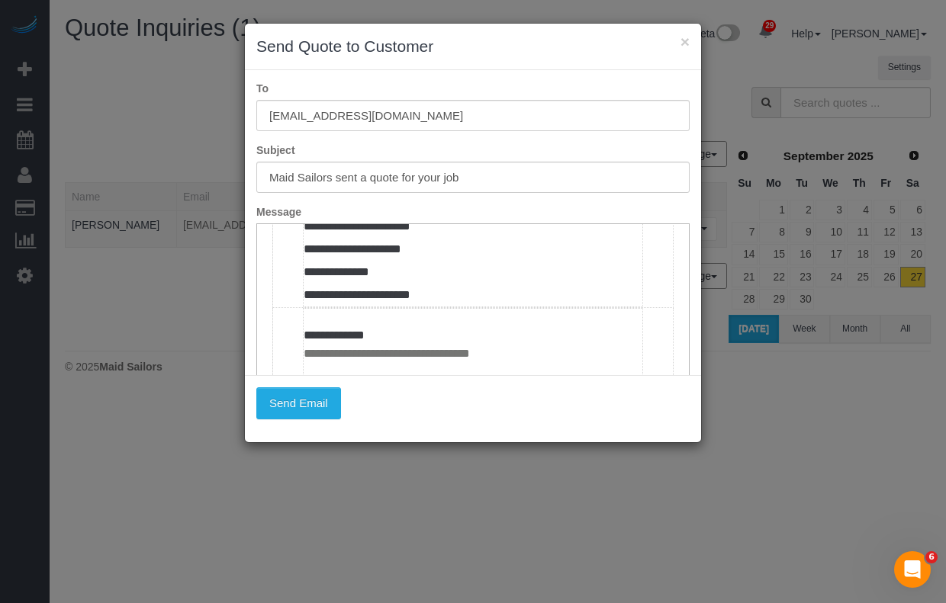
click at [419, 307] on td "**********" at bounding box center [472, 139] width 339 height 336
click at [303, 398] on button "Send Email" at bounding box center [298, 403] width 85 height 32
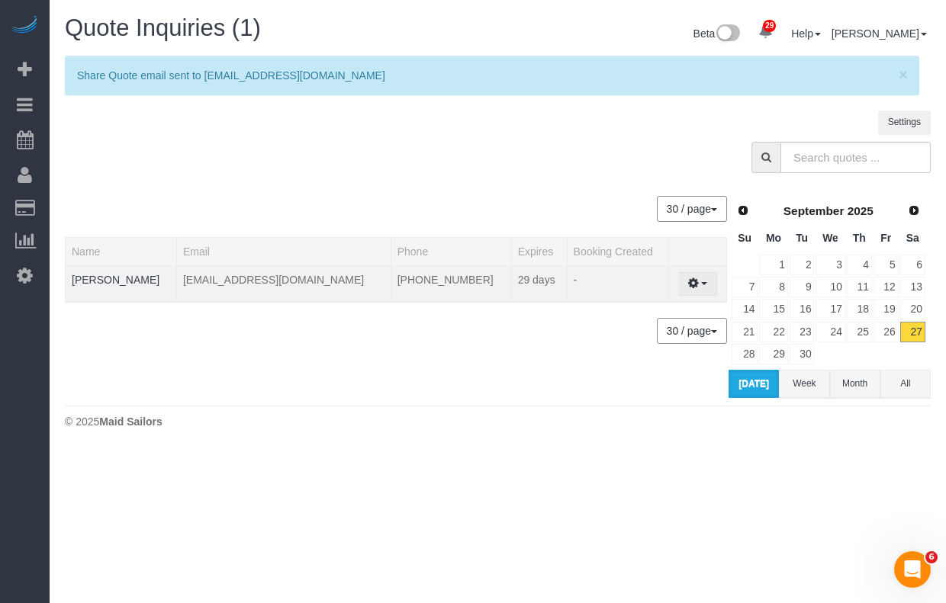
click at [701, 284] on span "button" at bounding box center [704, 283] width 6 height 3
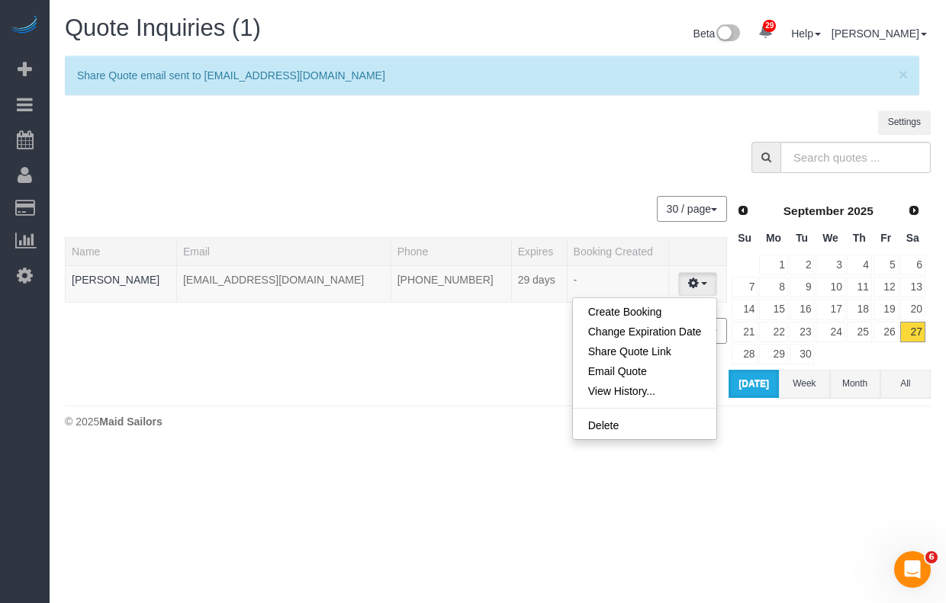
click at [485, 470] on body "29 Beta Your Notifications You have 0 alerts × You have 5 to charge for 09/26/2…" at bounding box center [473, 301] width 946 height 603
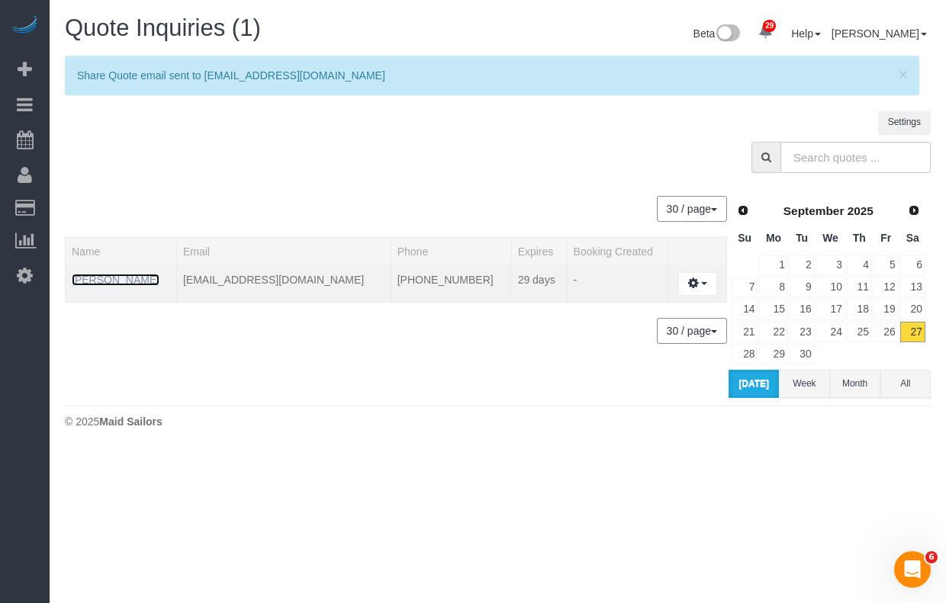
click at [116, 278] on link "Wais Achikzad" at bounding box center [116, 280] width 88 height 12
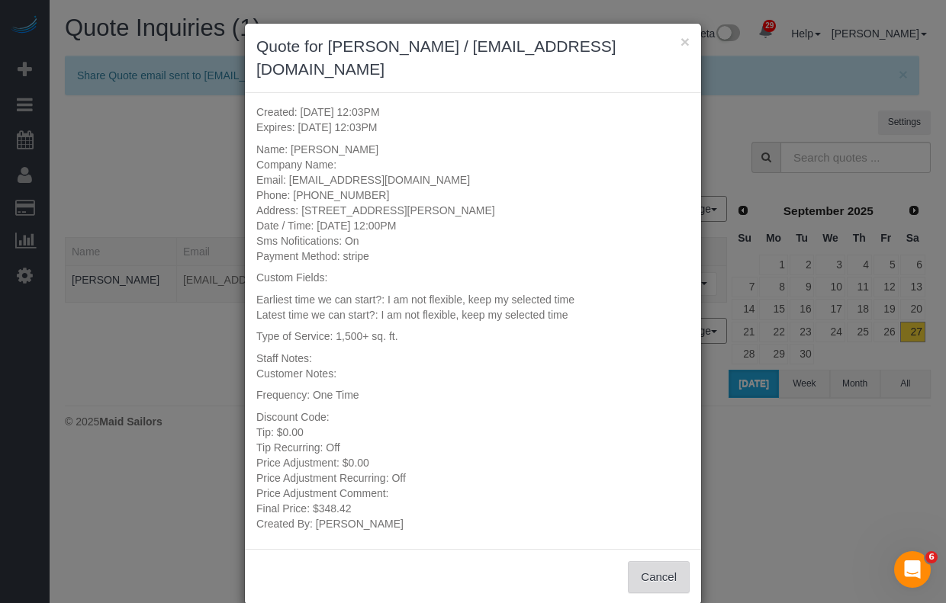
click at [660, 561] on button "Cancel" at bounding box center [659, 577] width 62 height 32
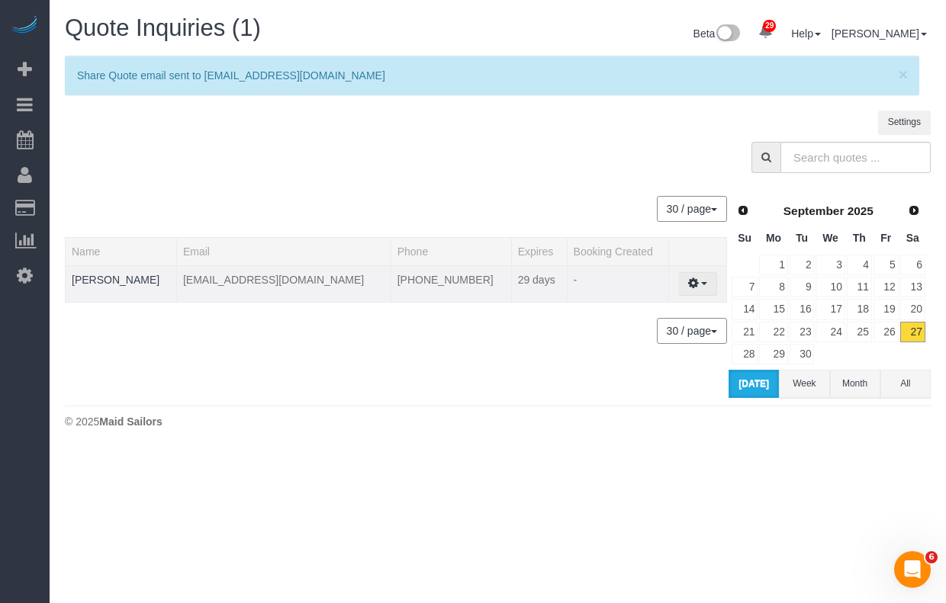
click at [692, 280] on button "button" at bounding box center [697, 284] width 39 height 24
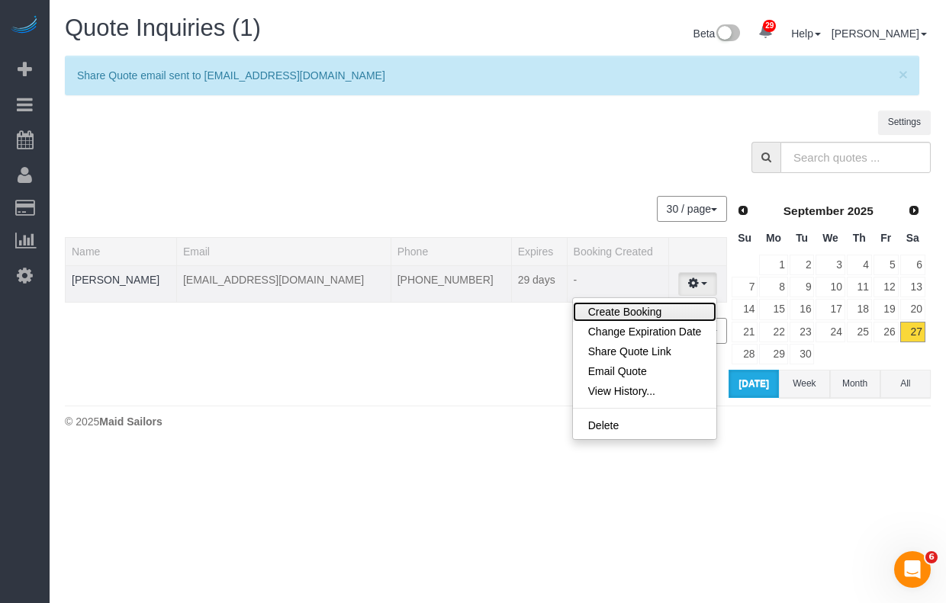
click at [622, 313] on link "Create Booking" at bounding box center [645, 312] width 144 height 20
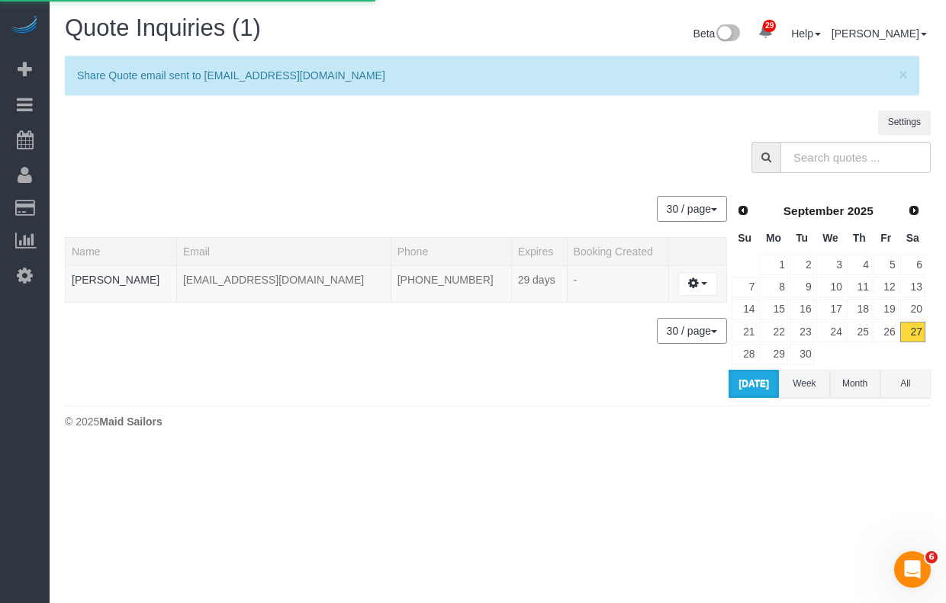
select select "NY"
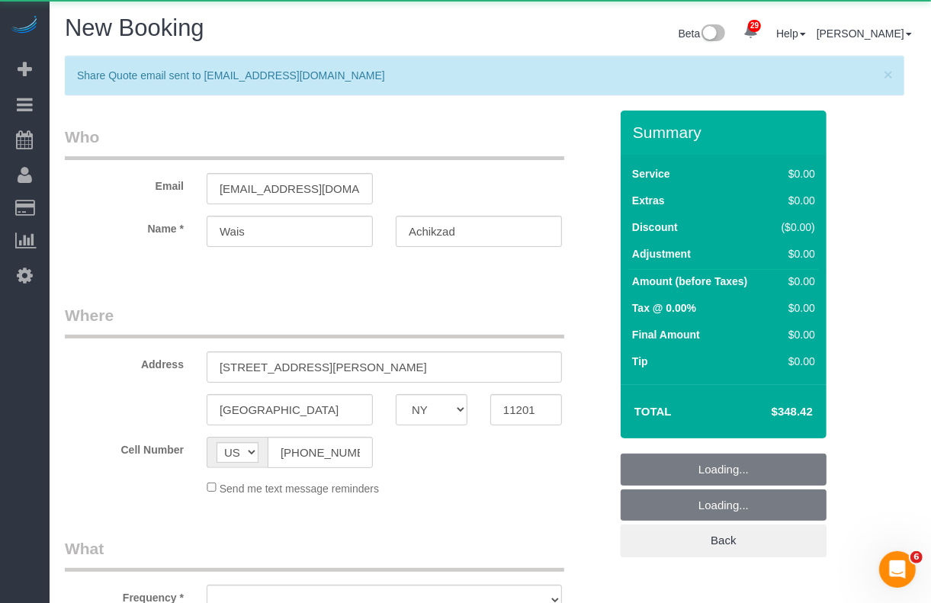
select select "number:89"
select select "number:90"
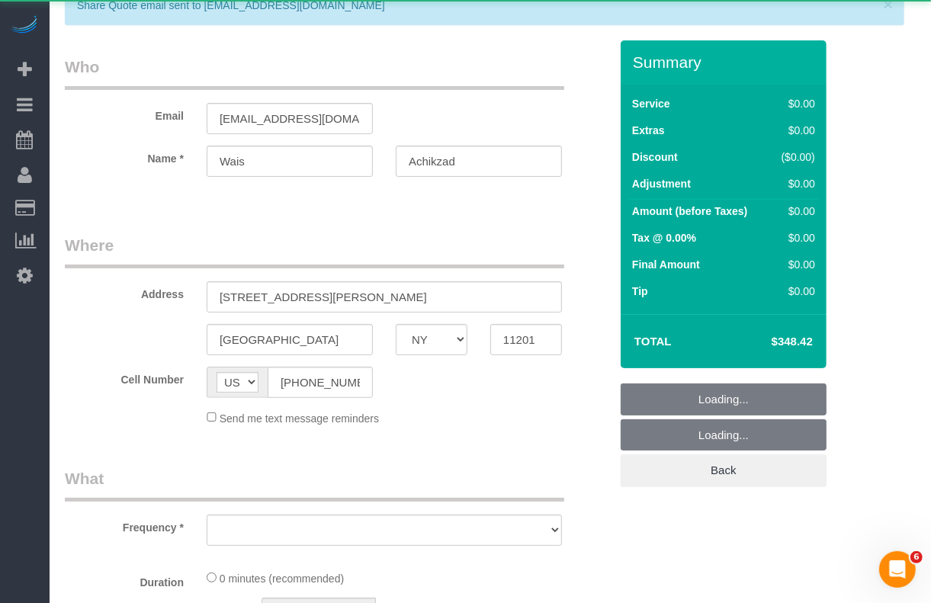
select select "object:4148"
select select "spot5"
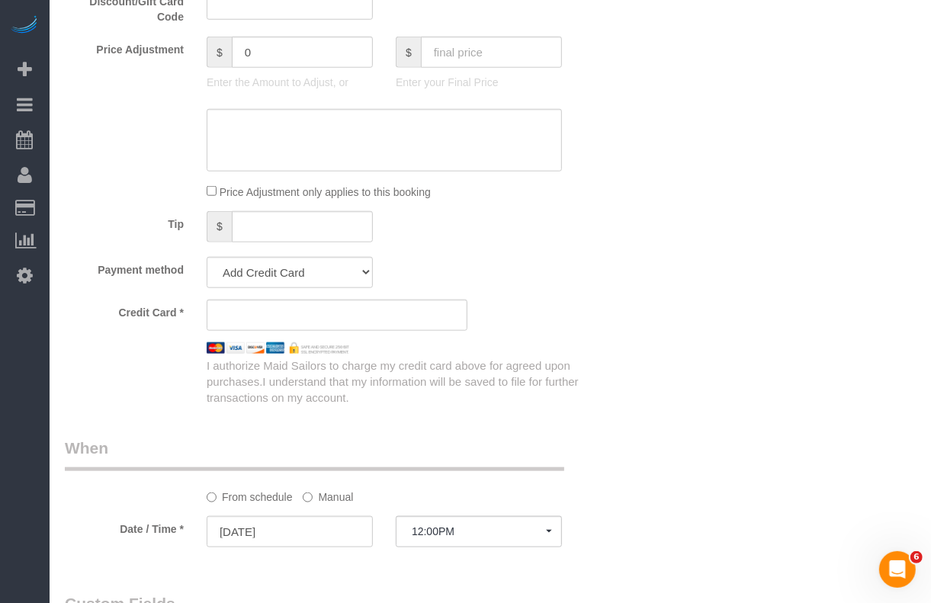
select select "object:4633"
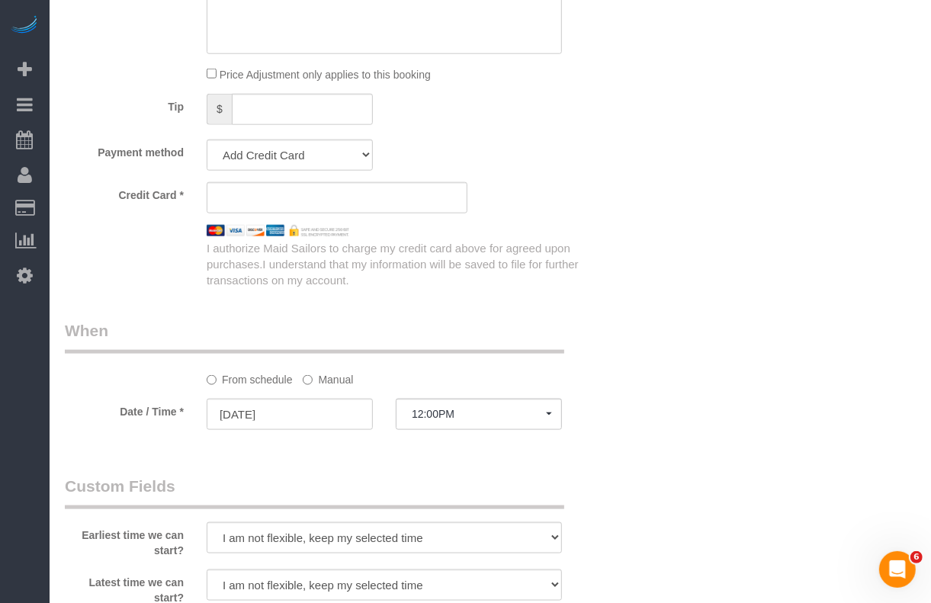
scroll to position [1144, 0]
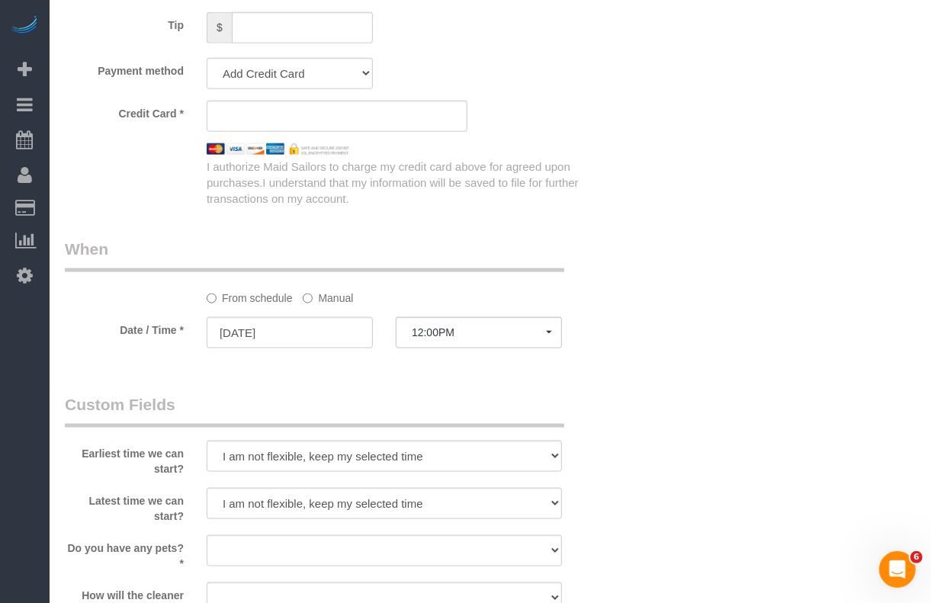
select select "spot65"
select select "spot125"
click at [339, 294] on label "Manual" at bounding box center [328, 295] width 50 height 21
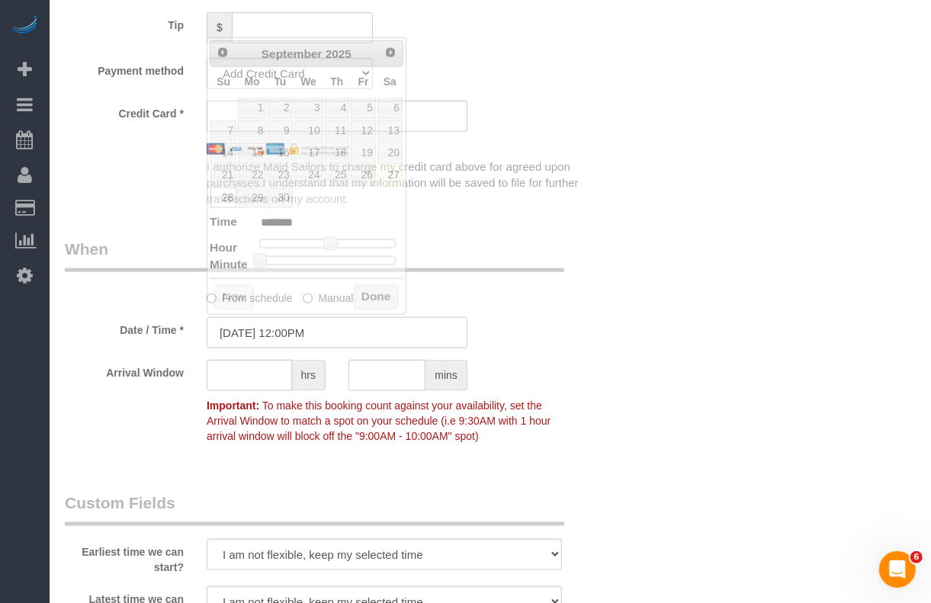
click at [313, 341] on input "09/28/2025 12:00PM" at bounding box center [337, 332] width 261 height 31
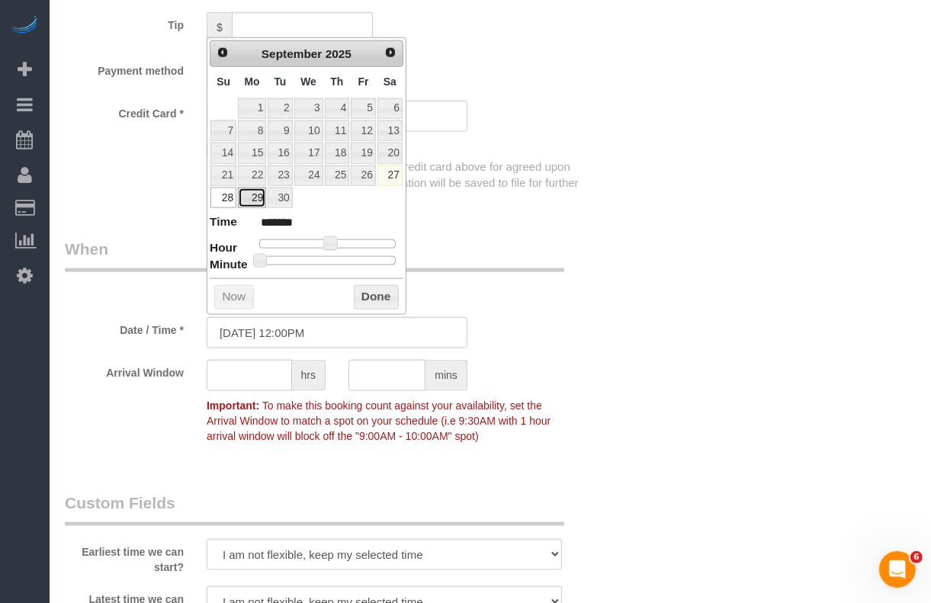
click at [246, 201] on link "29" at bounding box center [252, 198] width 28 height 21
type input "09/29/2025 12:00PM"
click at [377, 305] on button "Done" at bounding box center [376, 297] width 45 height 24
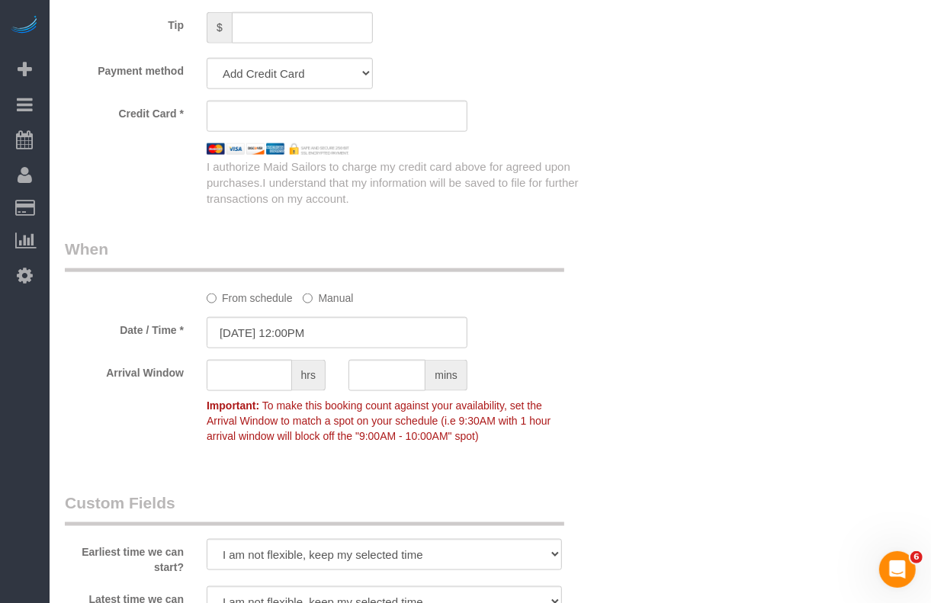
click at [496, 273] on div "From schedule Manual" at bounding box center [336, 272] width 567 height 68
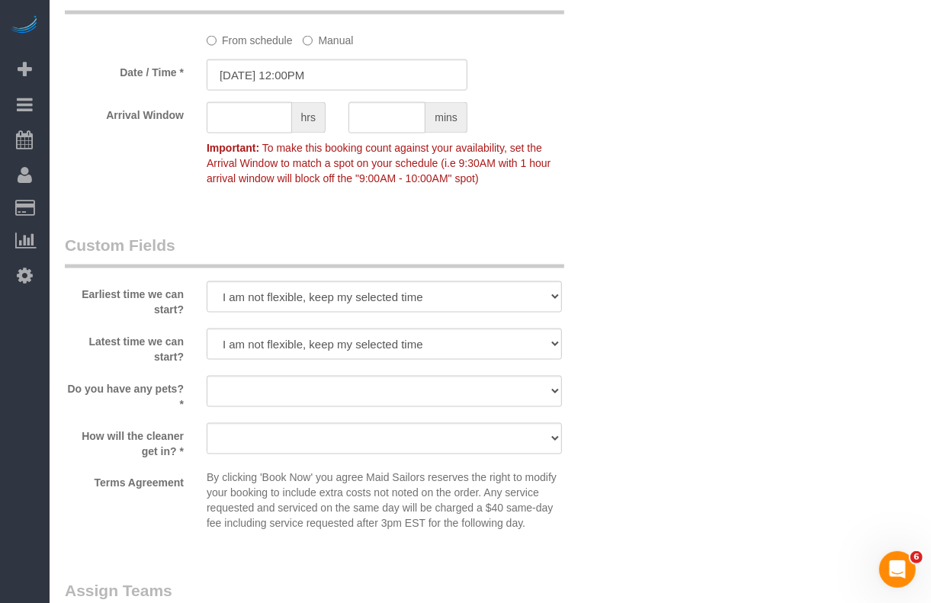
scroll to position [1430, 0]
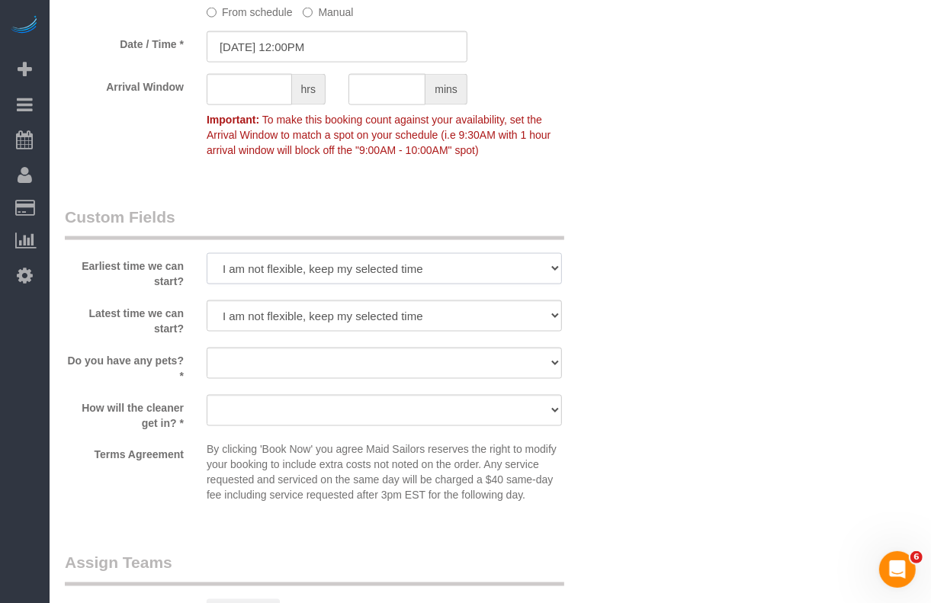
click at [554, 271] on select "I am not flexible, keep my selected time 8:00 AM 9:00 AM 10:00 AM 11:00 AM 12:0…" at bounding box center [384, 268] width 355 height 31
select select "number:60"
click at [207, 253] on select "I am not flexible, keep my selected time 8:00 AM 9:00 AM 10:00 AM 11:00 AM 12:0…" at bounding box center [384, 268] width 355 height 31
click at [554, 319] on select "I am not flexible, keep my selected time 8:00 AM 9:00 AM 10:00 AM 11:00 AM 12:0…" at bounding box center [384, 315] width 355 height 31
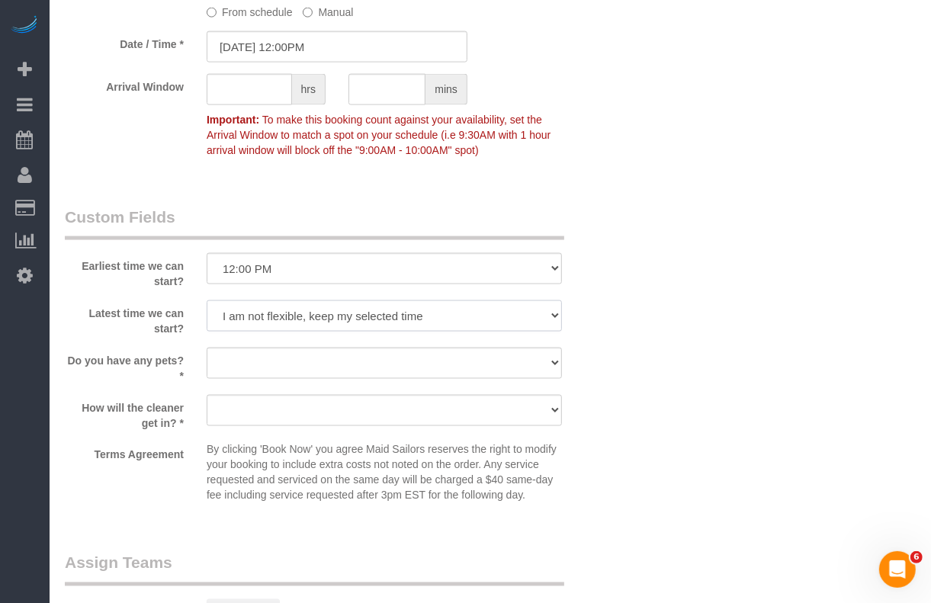
select select "number:75"
click at [207, 300] on select "I am not flexible, keep my selected time 8:00 AM 9:00 AM 10:00 AM 11:00 AM 12:0…" at bounding box center [384, 315] width 355 height 31
click at [545, 271] on select "I am not flexible, keep my selected time 8:00 AM 9:00 AM 10:00 AM 11:00 AM 12:0…" at bounding box center [384, 268] width 355 height 31
select select "number:59"
click at [207, 253] on select "I am not flexible, keep my selected time 8:00 AM 9:00 AM 10:00 AM 11:00 AM 12:0…" at bounding box center [384, 268] width 355 height 31
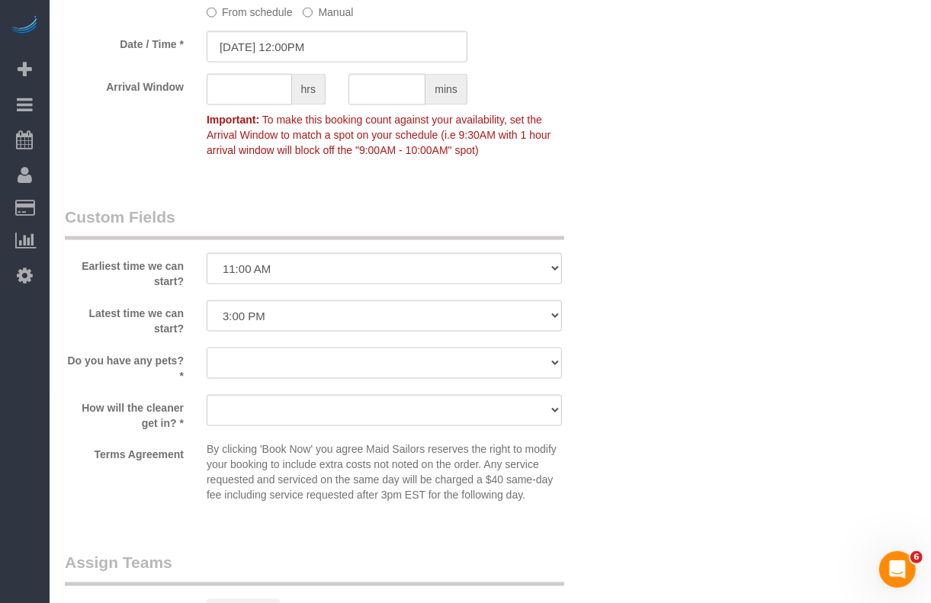
click at [553, 355] on select "Dog Cat None" at bounding box center [384, 363] width 355 height 31
select select "number:15"
click at [207, 348] on select "Dog Cat None" at bounding box center [384, 363] width 355 height 31
click at [553, 406] on select "We'll let you in. Doorman/Front Desk has the key. Other (Provide details)" at bounding box center [384, 410] width 355 height 31
click at [207, 395] on select "We'll let you in. Doorman/Front Desk has the key. Other (Provide details)" at bounding box center [384, 410] width 355 height 31
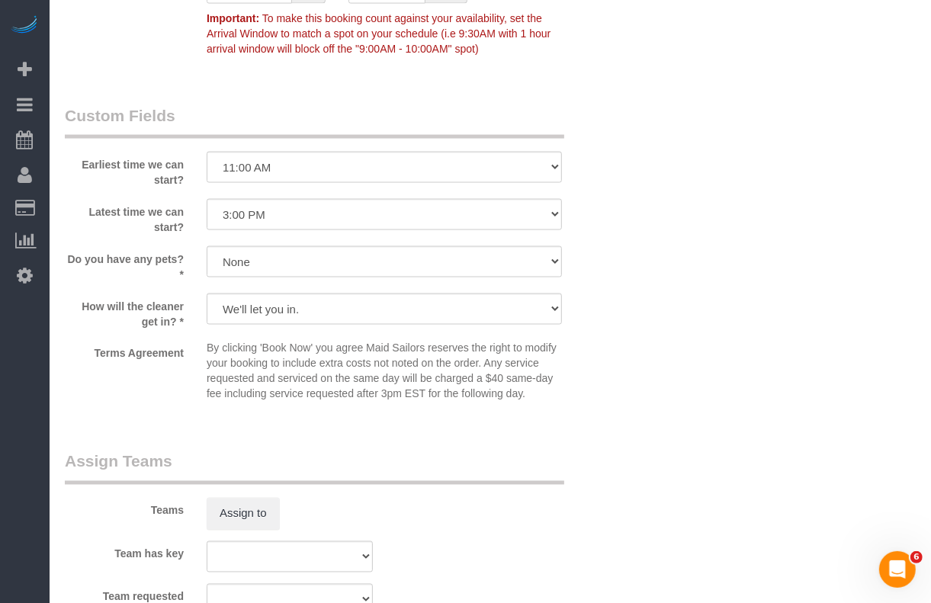
scroll to position [1525, 0]
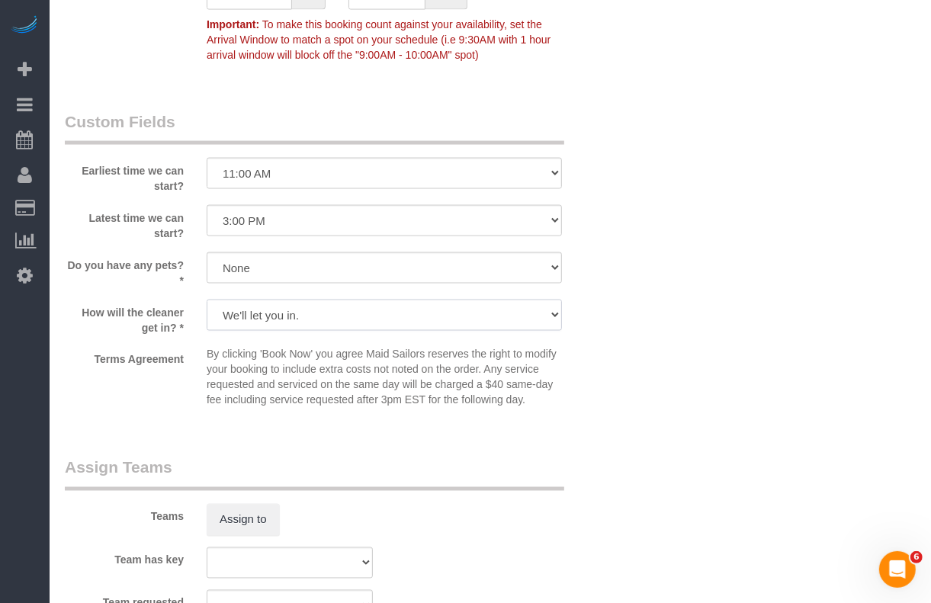
click at [561, 323] on select "We'll let you in. Doorman/Front Desk has the key. Other (Provide details)" at bounding box center [384, 315] width 355 height 31
select select "number:7"
click at [207, 300] on select "We'll let you in. Doorman/Front Desk has the key. Other (Provide details)" at bounding box center [384, 315] width 355 height 31
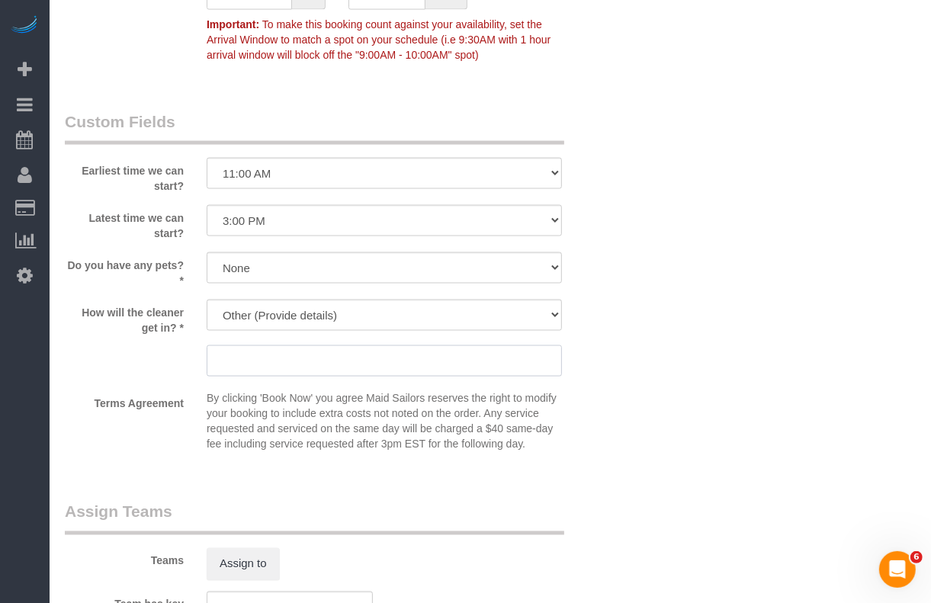
click at [458, 362] on input "text" at bounding box center [384, 360] width 355 height 31
type input "c"
click at [531, 318] on select "We'll let you in. Doorman/Front Desk has the key. Other (Provide details)" at bounding box center [384, 315] width 355 height 31
select select "number:5"
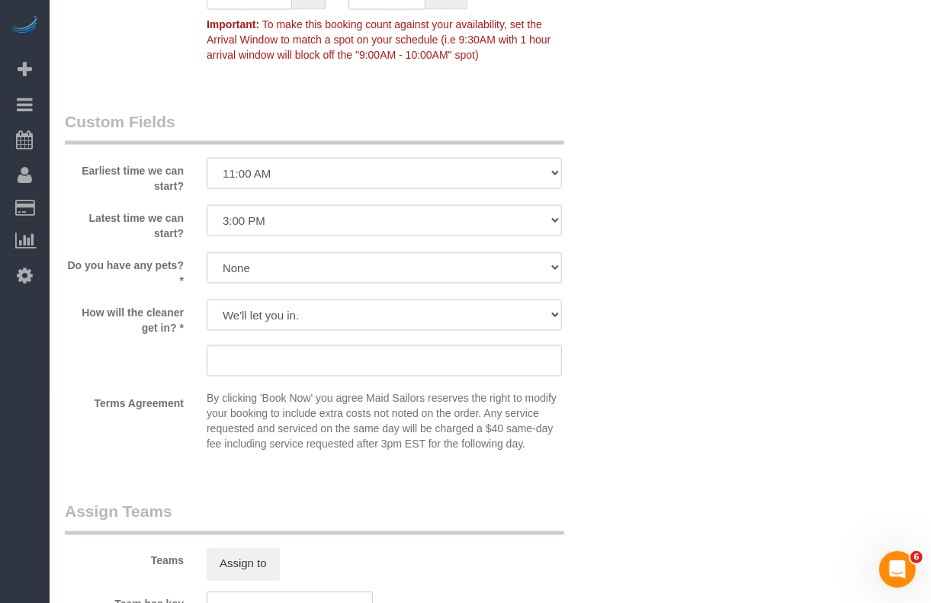
click at [207, 300] on select "We'll let you in. Doorman/Front Desk has the key. Other (Provide details)" at bounding box center [384, 315] width 355 height 31
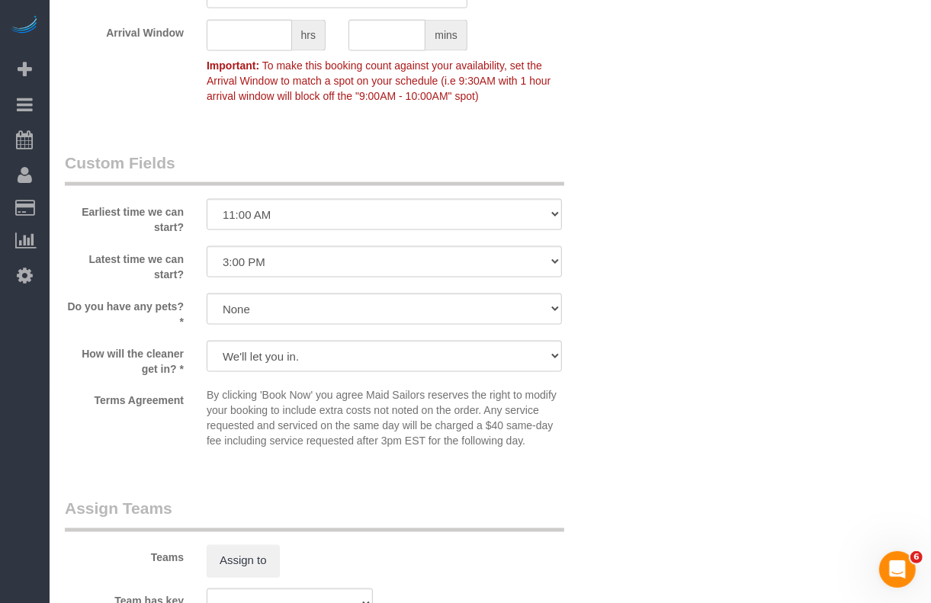
scroll to position [1865, 0]
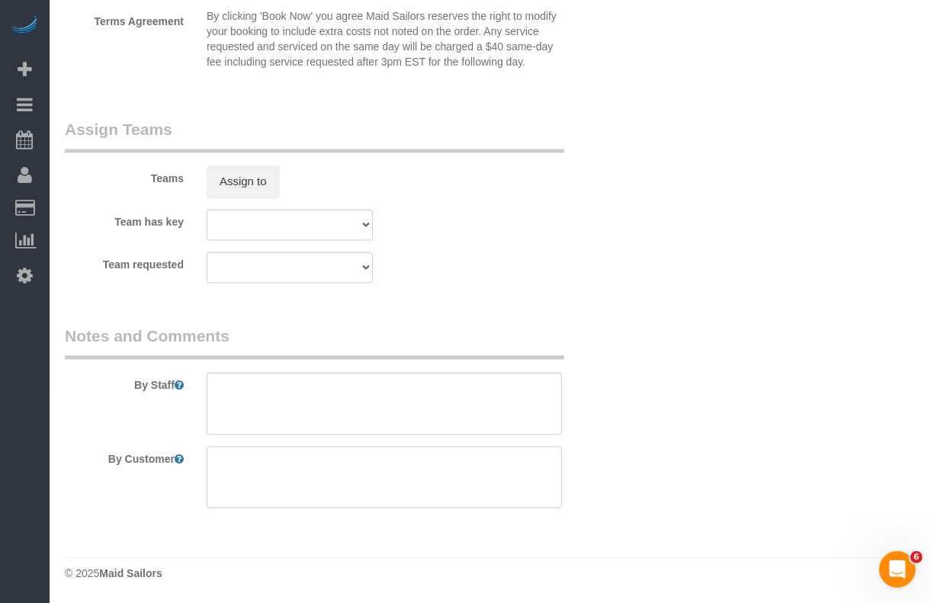
click at [432, 474] on textarea at bounding box center [384, 477] width 355 height 63
click at [429, 454] on textarea at bounding box center [384, 477] width 355 height 63
click at [443, 458] on textarea at bounding box center [384, 477] width 355 height 63
click at [467, 478] on textarea at bounding box center [384, 477] width 355 height 63
drag, startPoint x: 484, startPoint y: 480, endPoint x: 214, endPoint y: 487, distance: 270.0
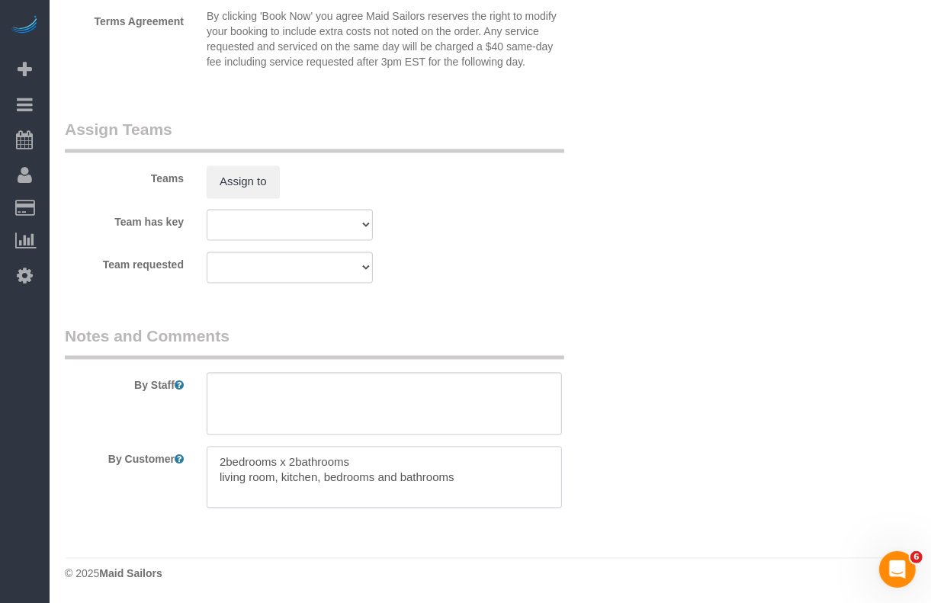
click at [214, 487] on textarea at bounding box center [384, 477] width 355 height 63
click at [467, 470] on textarea at bounding box center [384, 477] width 355 height 63
click at [444, 452] on textarea at bounding box center [384, 477] width 355 height 63
click at [226, 463] on textarea at bounding box center [384, 477] width 355 height 63
click at [359, 490] on textarea at bounding box center [384, 477] width 355 height 63
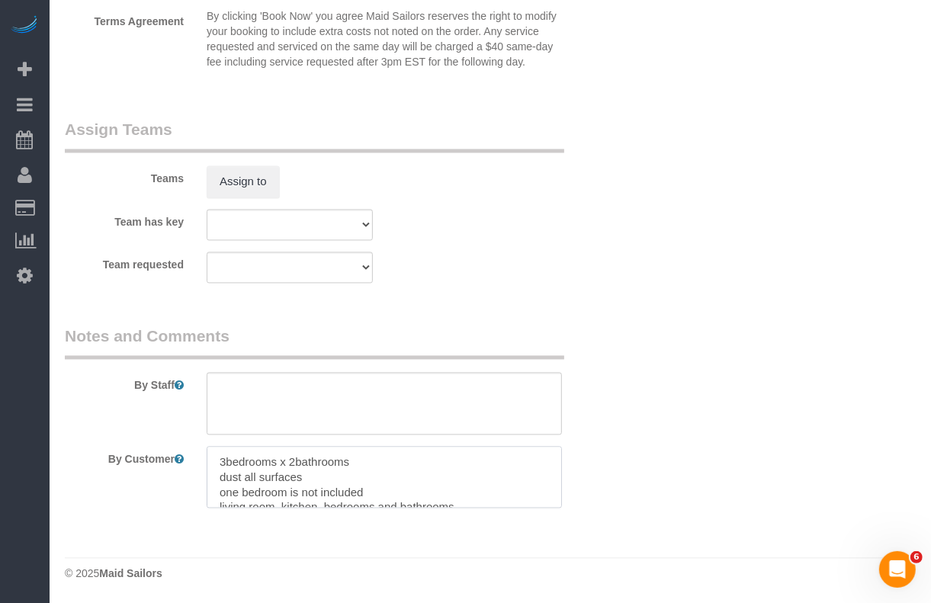
click at [402, 473] on textarea at bounding box center [384, 477] width 355 height 63
click at [321, 477] on textarea at bounding box center [384, 477] width 355 height 63
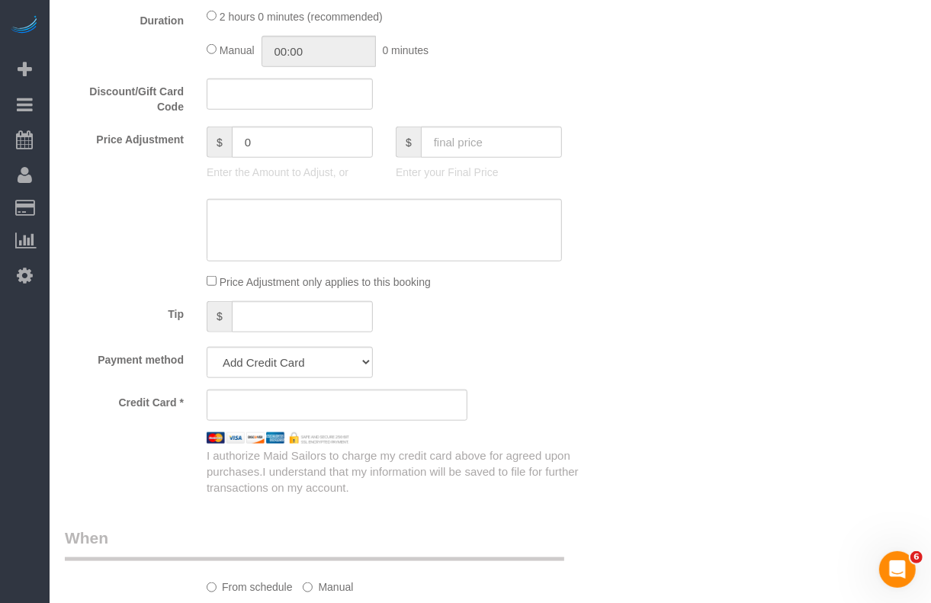
scroll to position [721, 0]
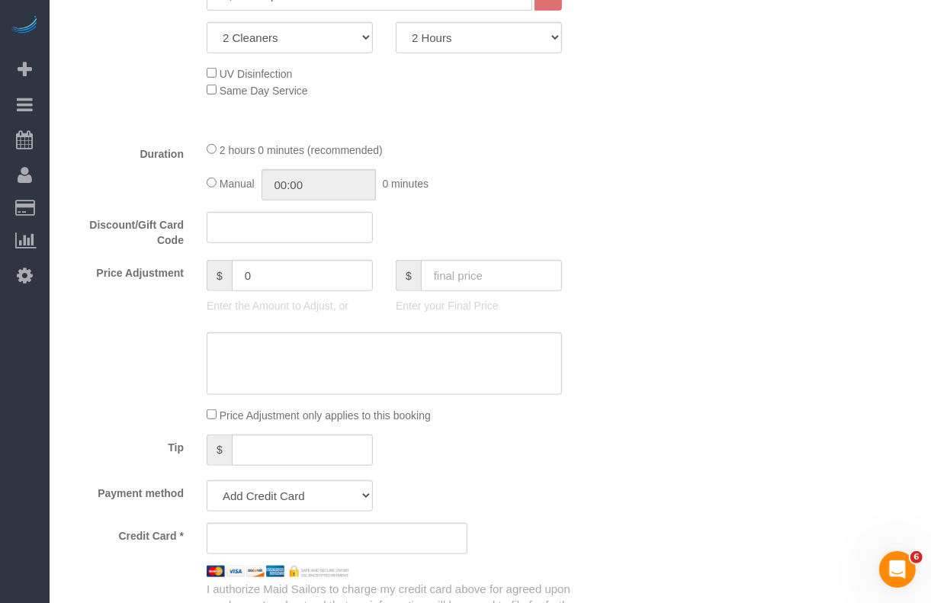
type textarea "3bedrooms x 2bathrooms dust all surfaces one bedroom is not included living roo…"
click at [593, 305] on div "Price Adjustment $ 0 Enter the Amount to Adjust, or $ Enter your Final Price" at bounding box center [336, 290] width 567 height 61
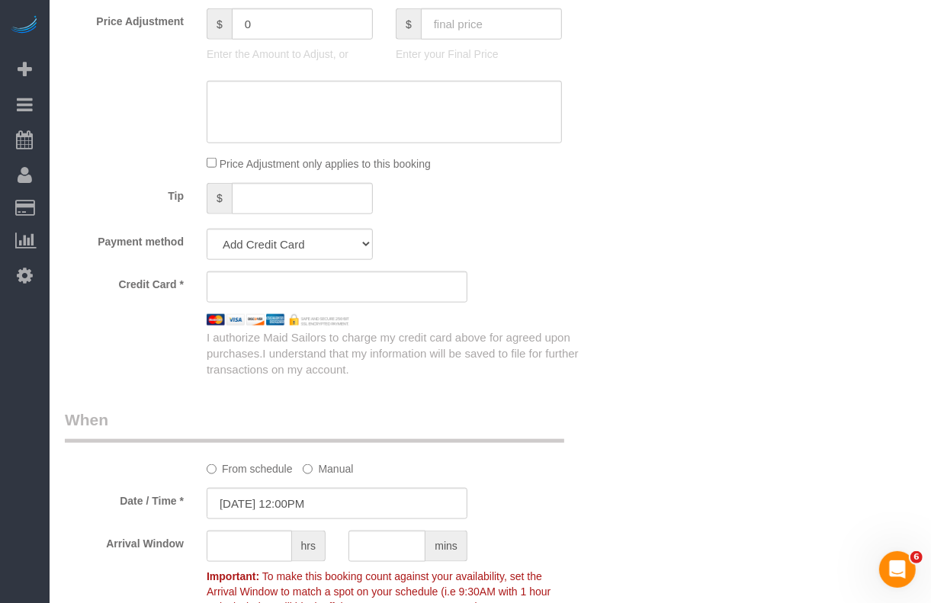
scroll to position [1007, 0]
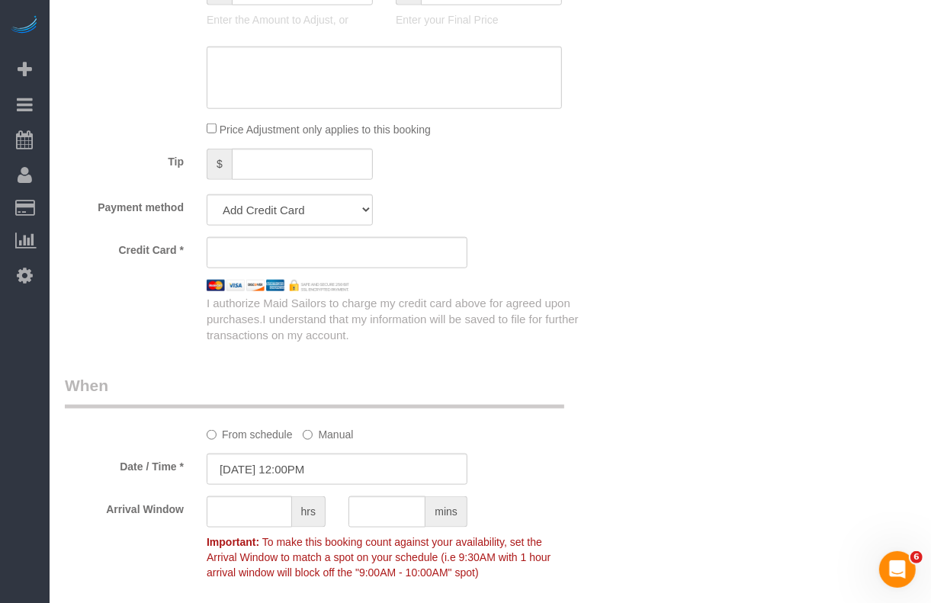
click at [683, 151] on div "Who Email waismano2@gmail.com Name * Wais Achikzad Where Address 110 Warren Str…" at bounding box center [490, 255] width 851 height 2304
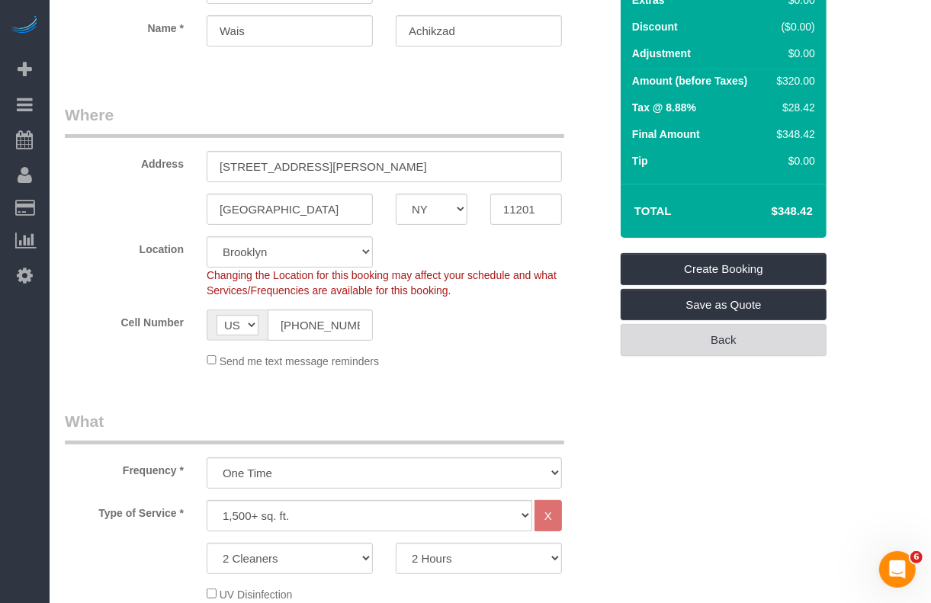
scroll to position [191, 0]
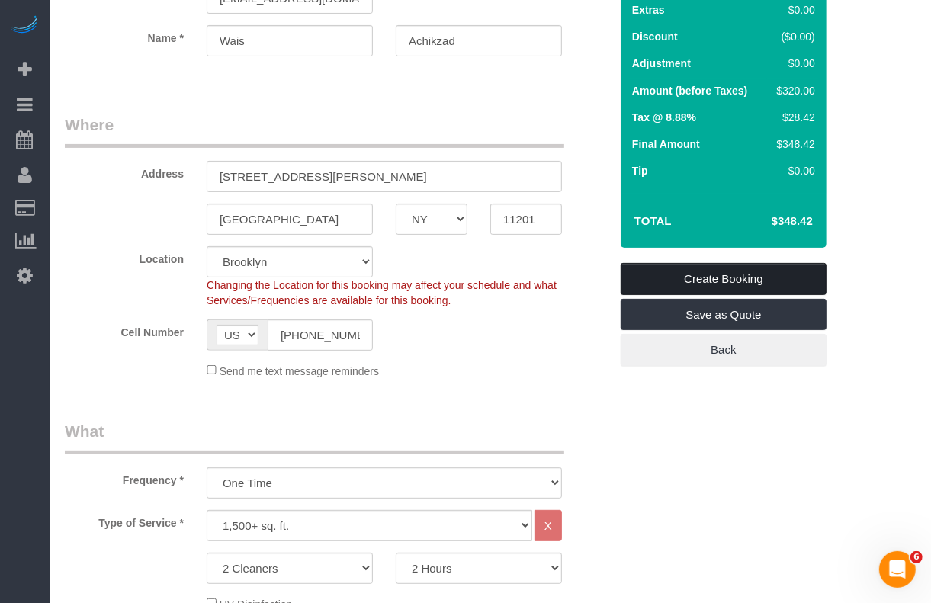
click at [711, 278] on link "Create Booking" at bounding box center [724, 279] width 206 height 32
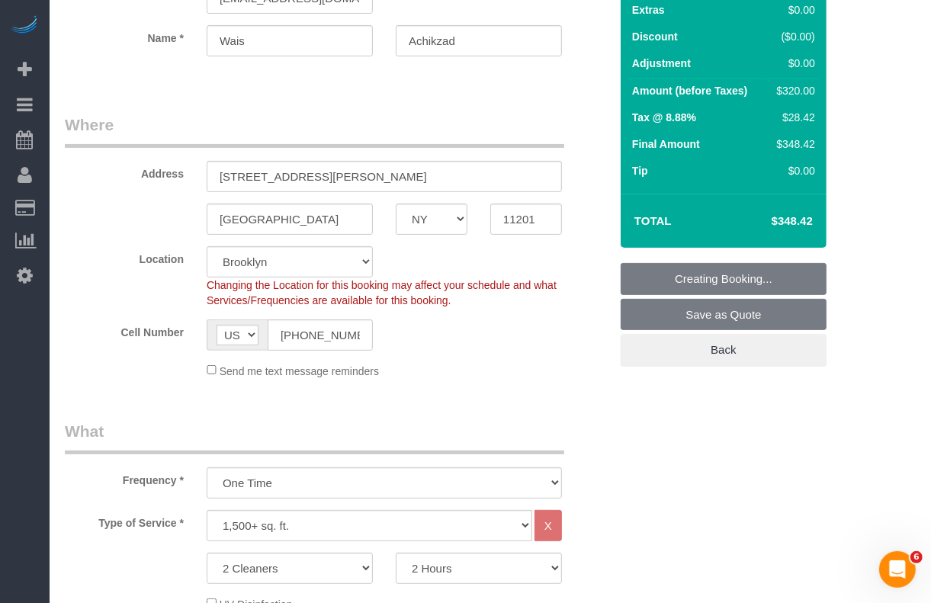
scroll to position [135, 0]
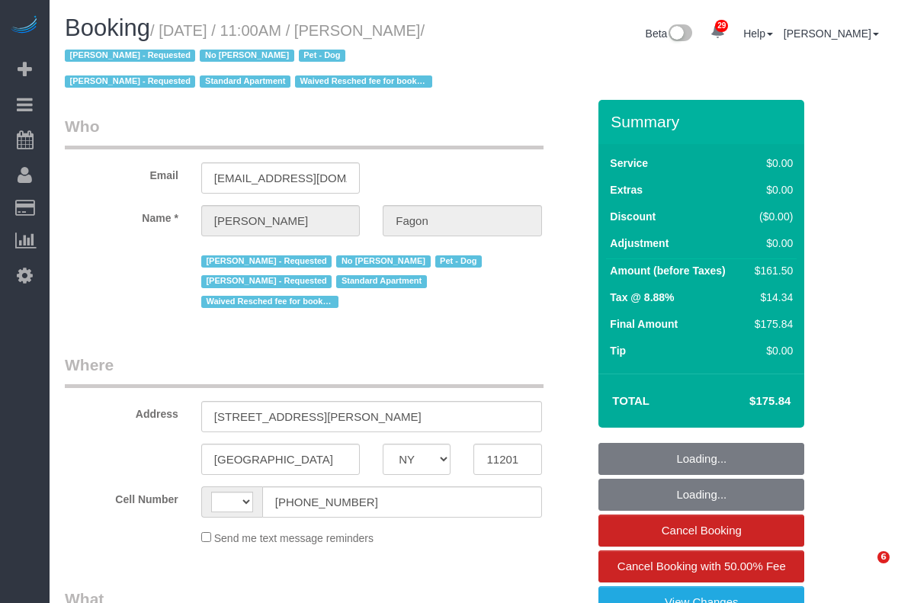
select select "NY"
select select "number:60"
select select "number:74"
select select "number:13"
select select "number:5"
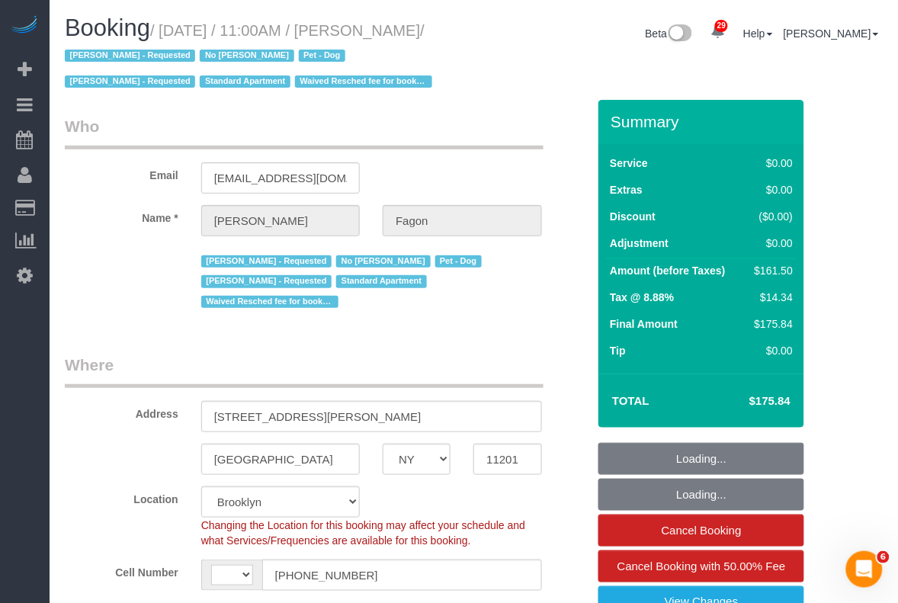
select select "string:US"
select select "object:4009"
select select "spot1"
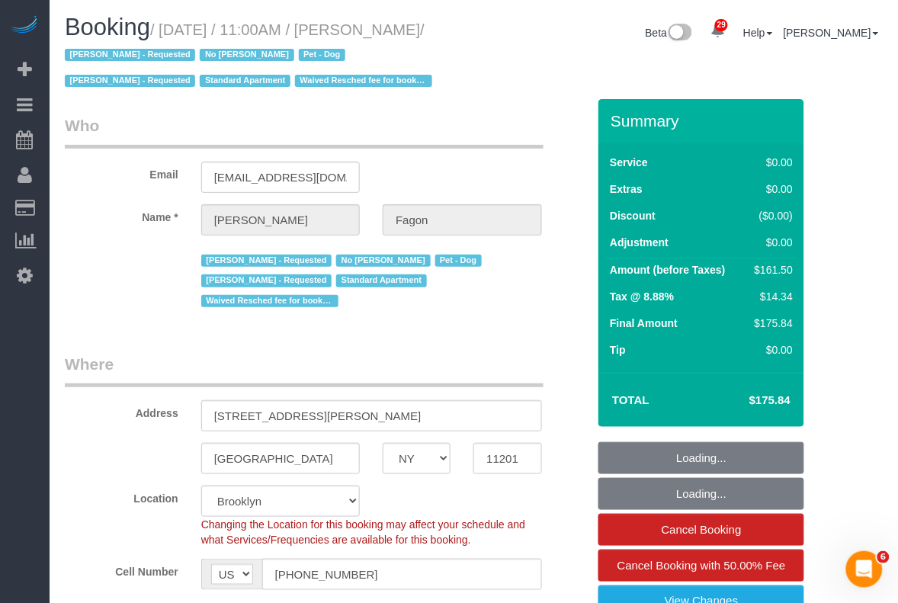
select select "object:4502"
select select "string:stripe-pm_1N7MCH4VGloSiKo7X7U6WIVW"
select select "1"
select select "2"
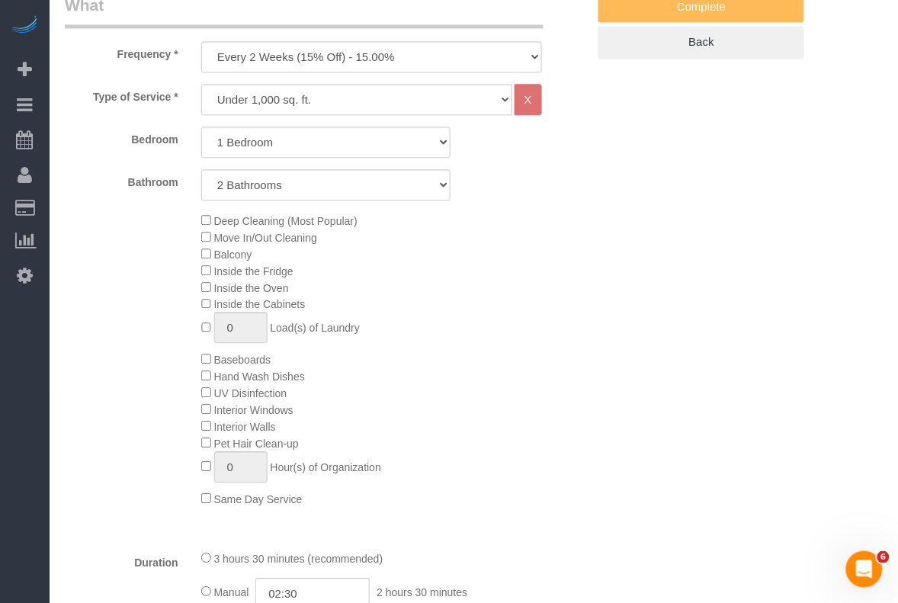
select select "1"
select select "2"
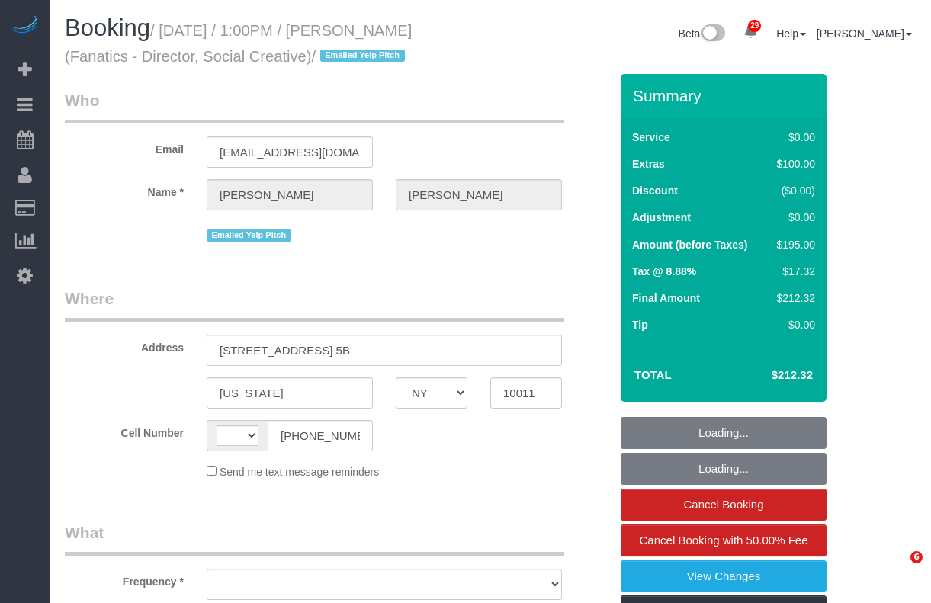
select select "NY"
select select "string:[GEOGRAPHIC_DATA]"
select select "object:572"
select select "number:89"
select select "number:90"
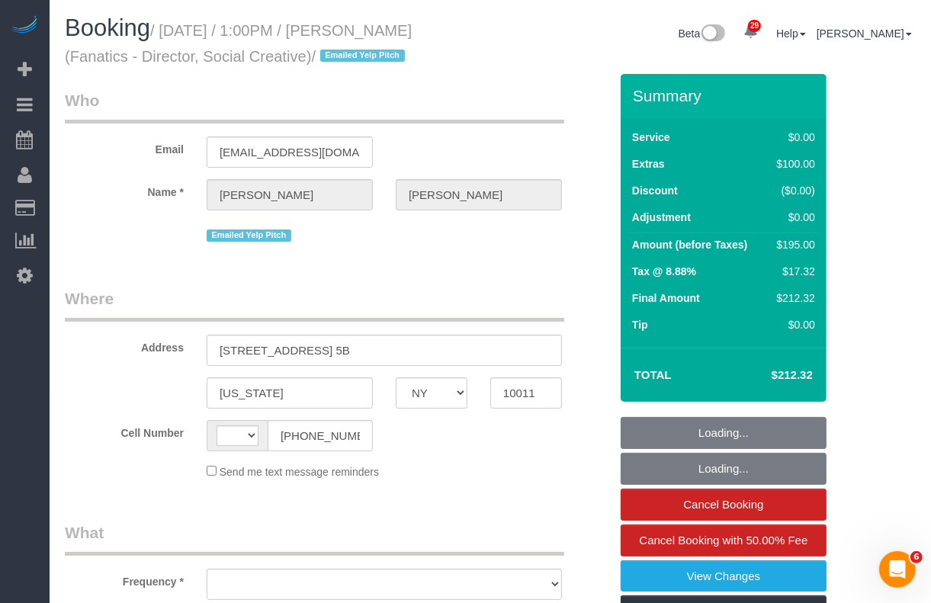
select select "number:15"
select select "number:5"
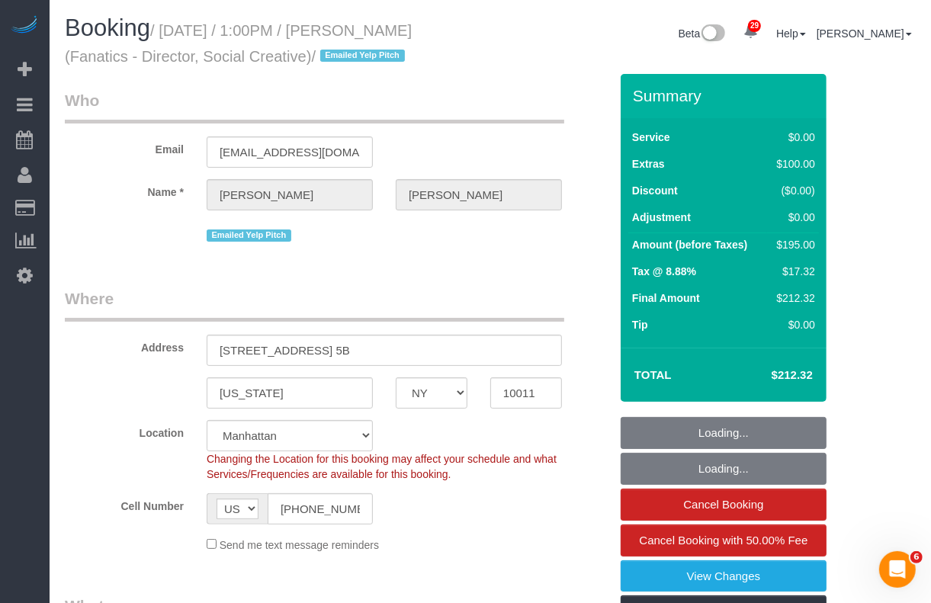
select select "object:1078"
select select "string:stripe-pm_1MEx0T4VGloSiKo7rpVCdXXw"
select select "1"
select select "spot1"
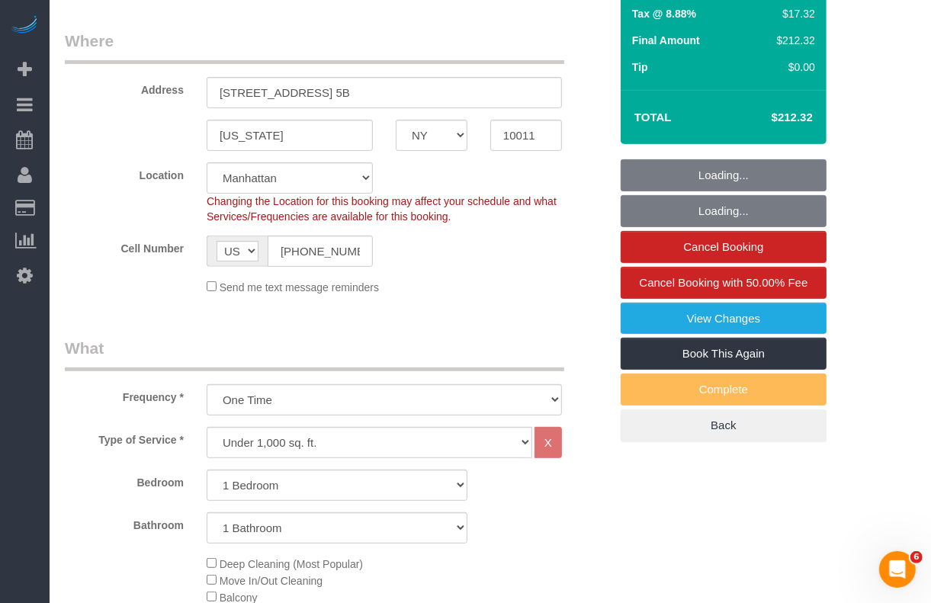
scroll to position [286, 0]
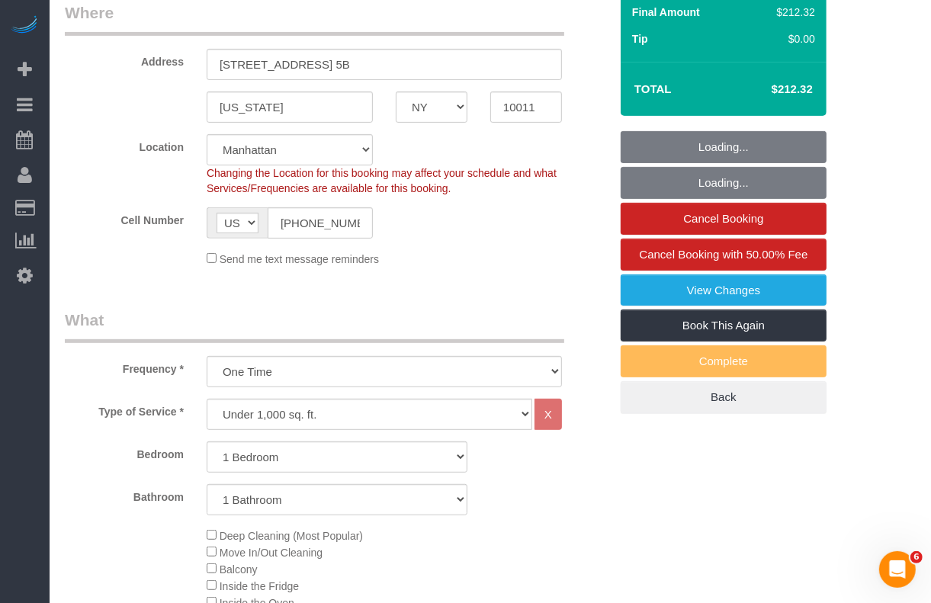
select select "1"
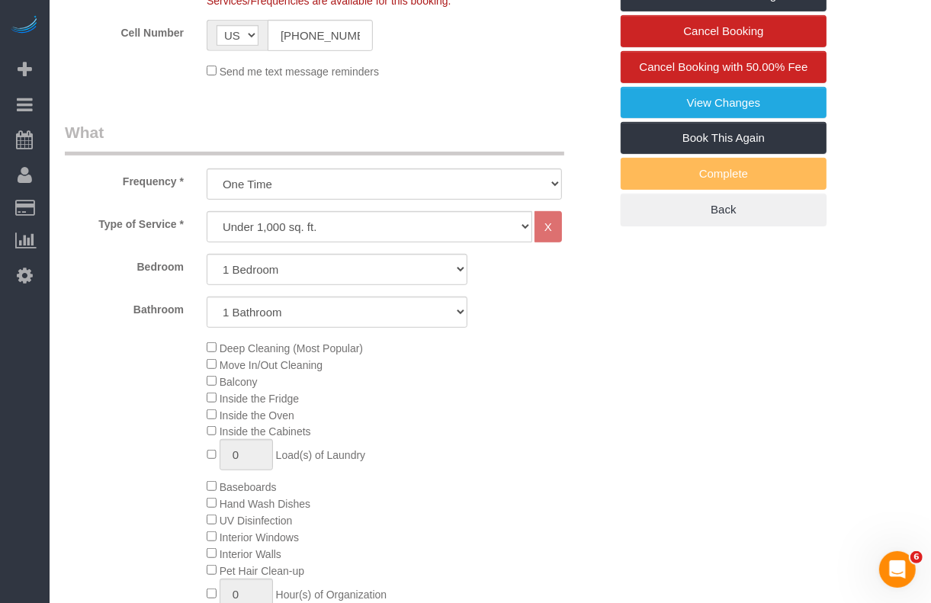
scroll to position [0, 0]
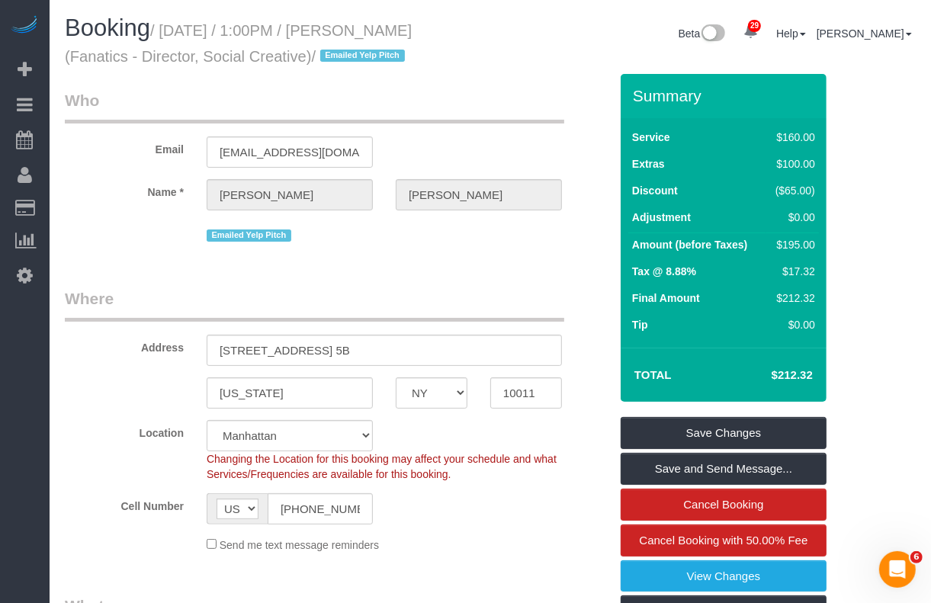
drag, startPoint x: 166, startPoint y: 31, endPoint x: 362, endPoint y: 69, distance: 199.8
click at [362, 69] on div "Booking / September 27, 2025 / 1:00PM / Emery Barnes (Fanatics - Director, Soci…" at bounding box center [271, 44] width 437 height 59
copy small "September 27, 2025 / 1:00PM / Emery Barnes (Fanatics - Director, Social Creativ…"
drag, startPoint x: 281, startPoint y: 513, endPoint x: 366, endPoint y: 512, distance: 85.4
click at [366, 512] on input "(630) 857-8875" at bounding box center [320, 508] width 105 height 31
